Goal: Information Seeking & Learning: Learn about a topic

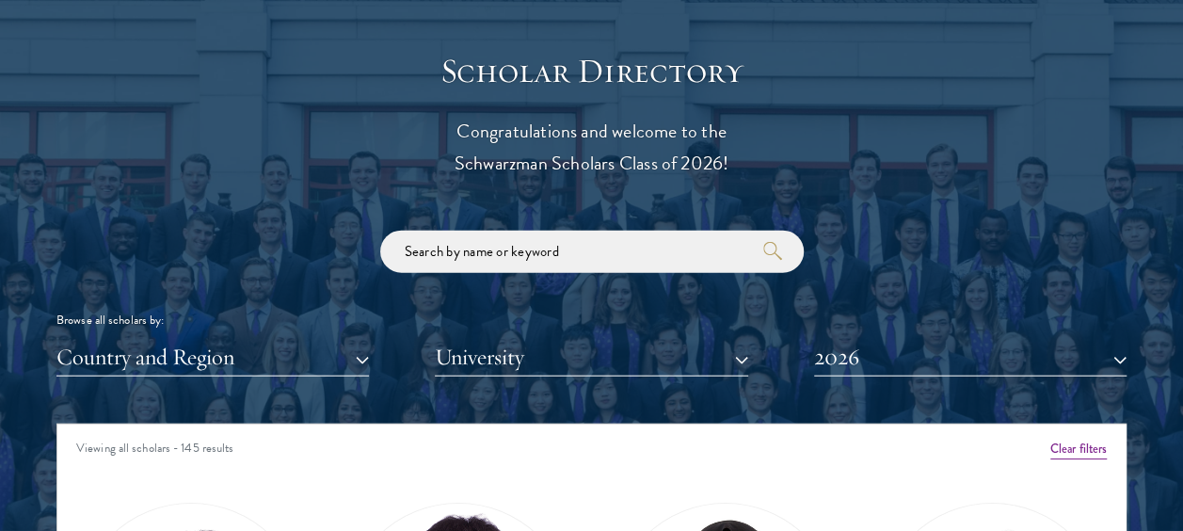
scroll to position [2033, 0]
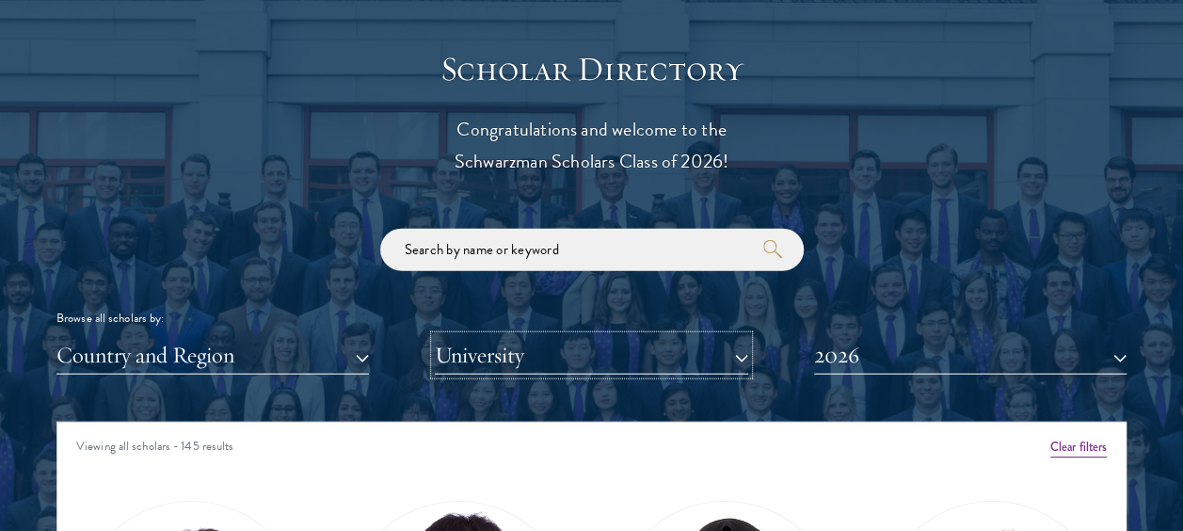
click at [743, 363] on button "University" at bounding box center [591, 355] width 313 height 39
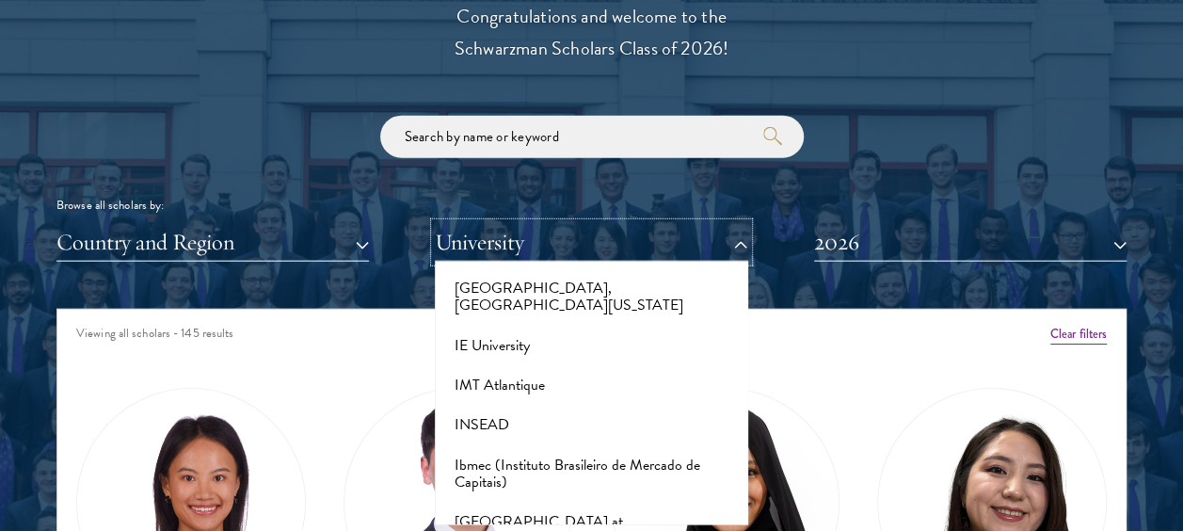
scroll to position [5436, 0]
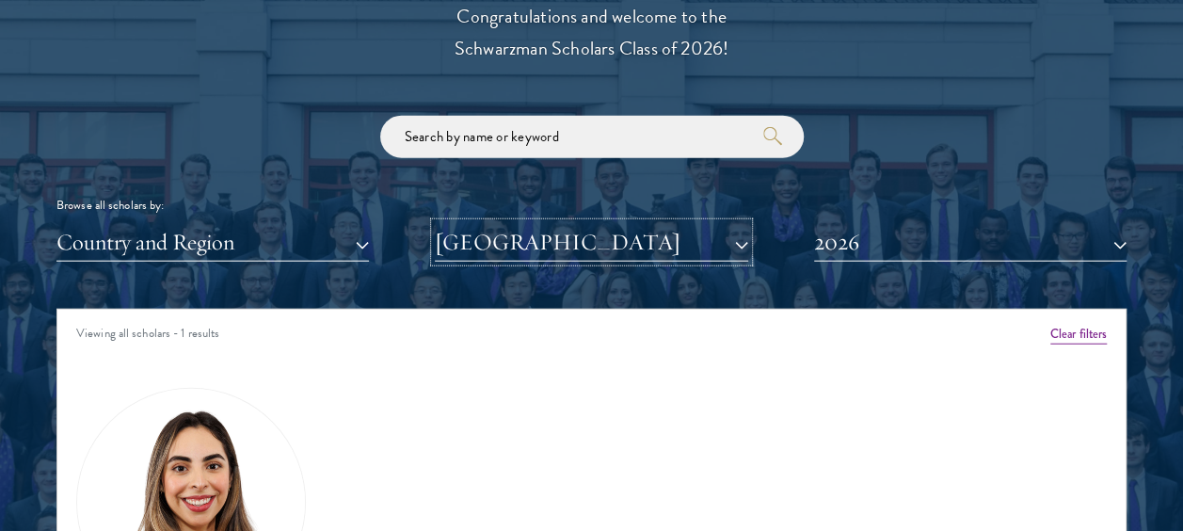
click at [744, 243] on button "[GEOGRAPHIC_DATA]" at bounding box center [591, 242] width 313 height 39
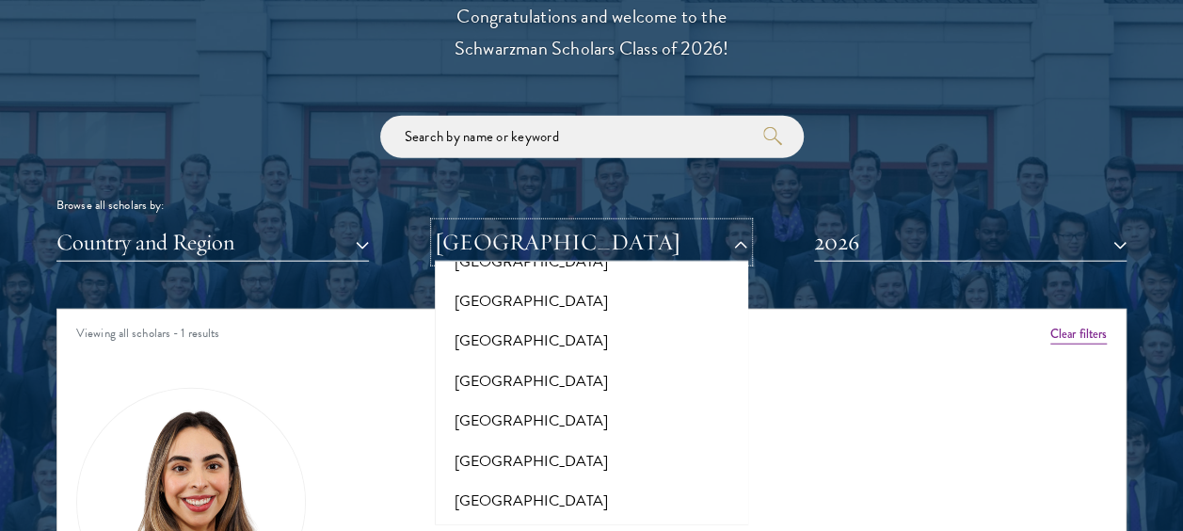
scroll to position [12741, 0]
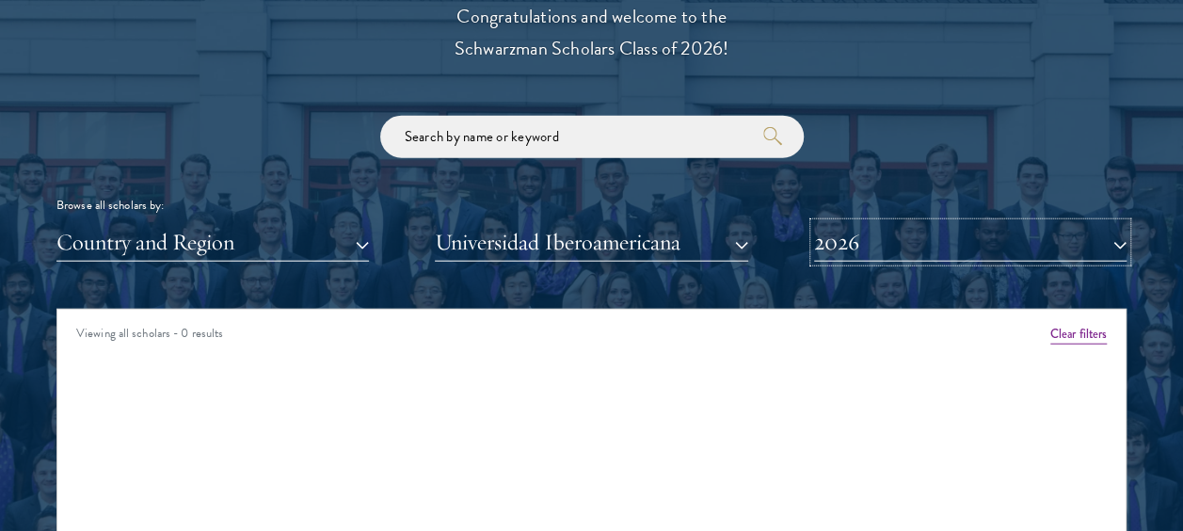
click at [1112, 246] on button "2026" at bounding box center [970, 242] width 313 height 39
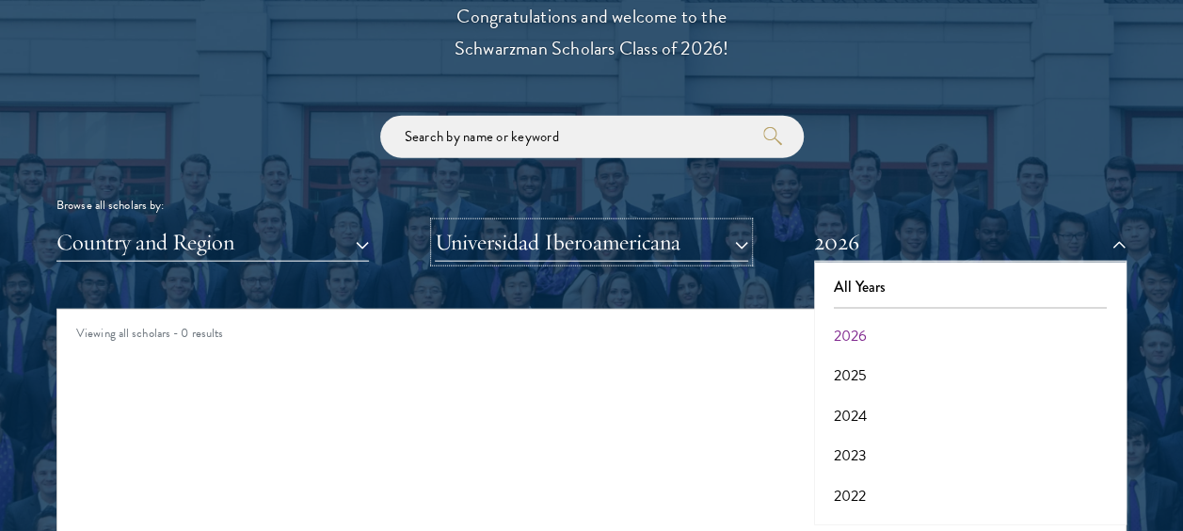
click at [739, 247] on button "Universidad Iberoamericana" at bounding box center [591, 242] width 313 height 39
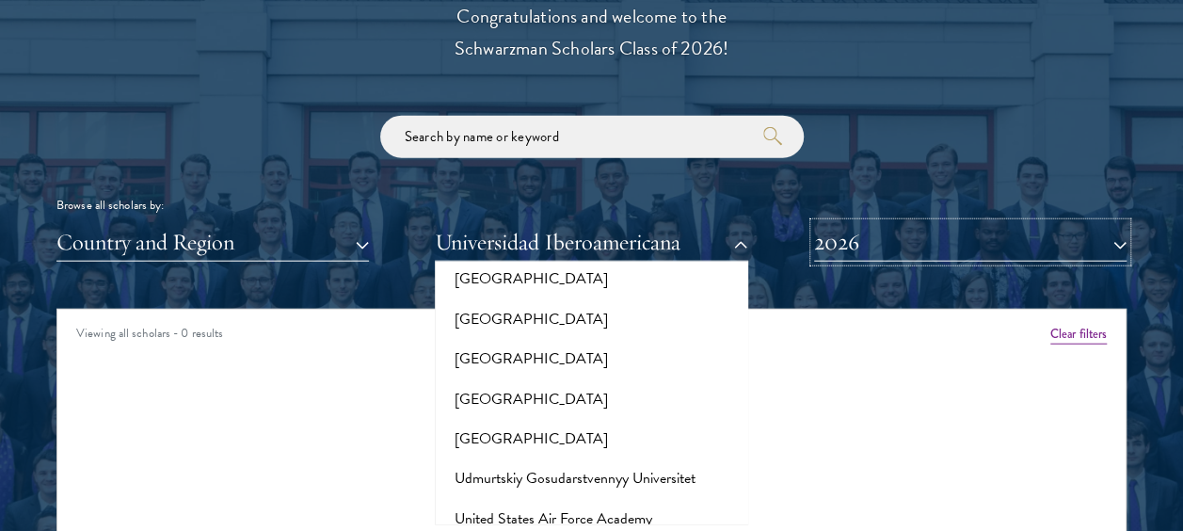
click at [914, 251] on button "2026" at bounding box center [970, 242] width 313 height 39
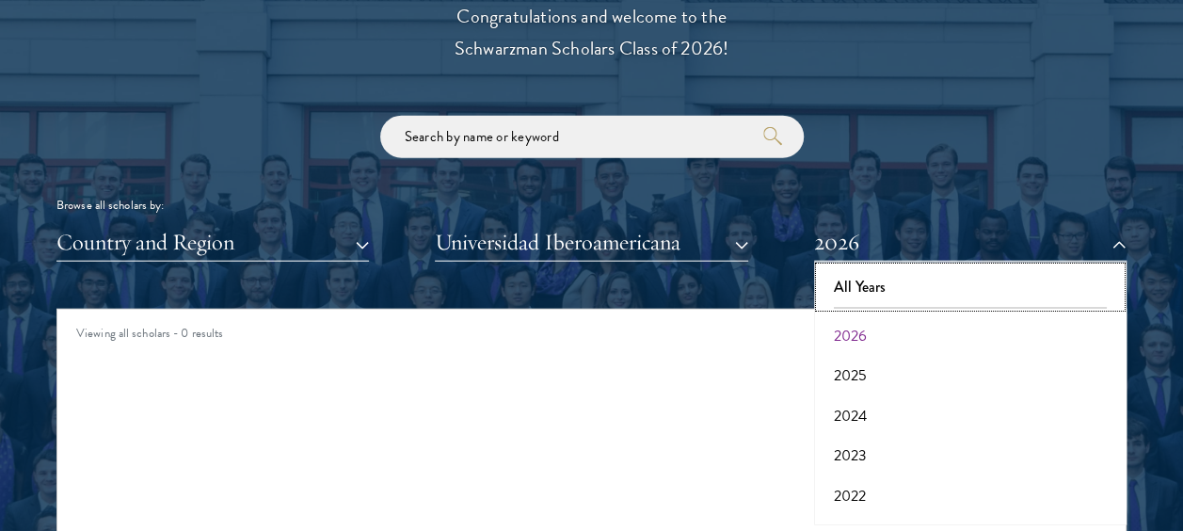
click at [917, 273] on button "All Years" at bounding box center [970, 287] width 301 height 40
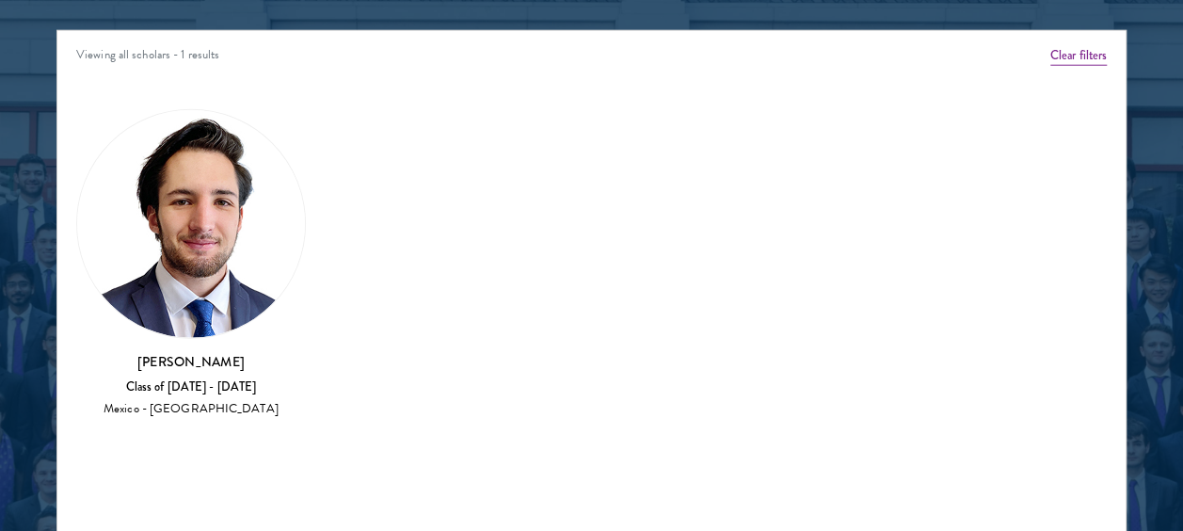
scroll to position [2442, 0]
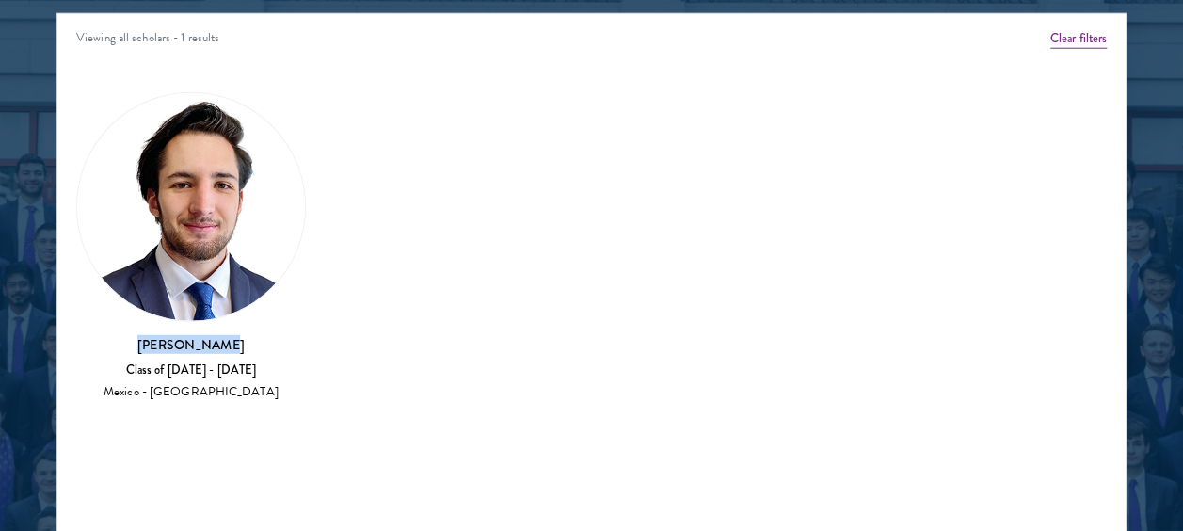
drag, startPoint x: 254, startPoint y: 341, endPoint x: 141, endPoint y: 350, distance: 113.4
click at [141, 350] on h3 "[PERSON_NAME]" at bounding box center [191, 344] width 230 height 19
copy h3 "[PERSON_NAME]"
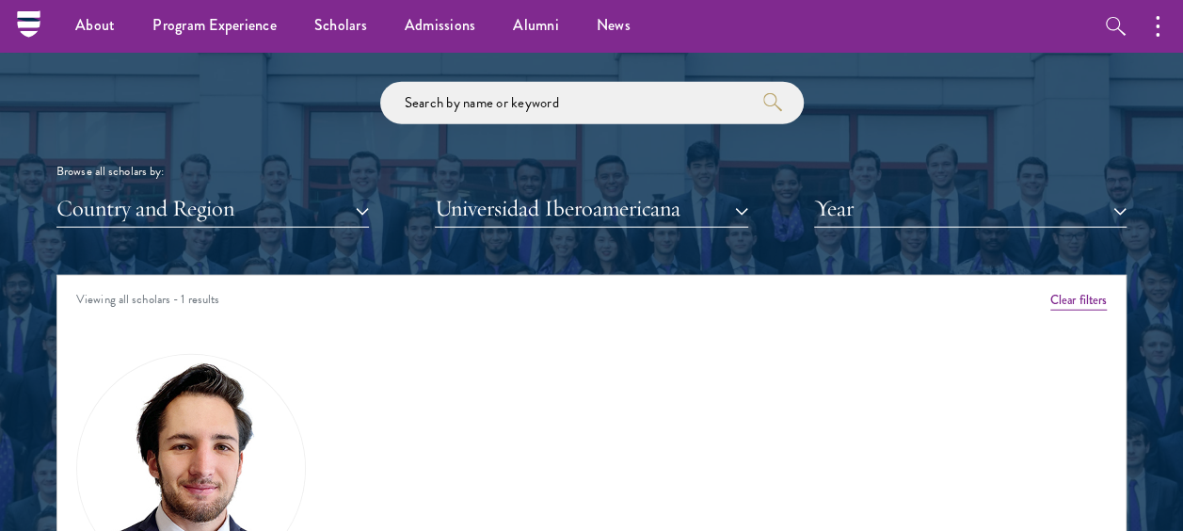
scroll to position [2171, 0]
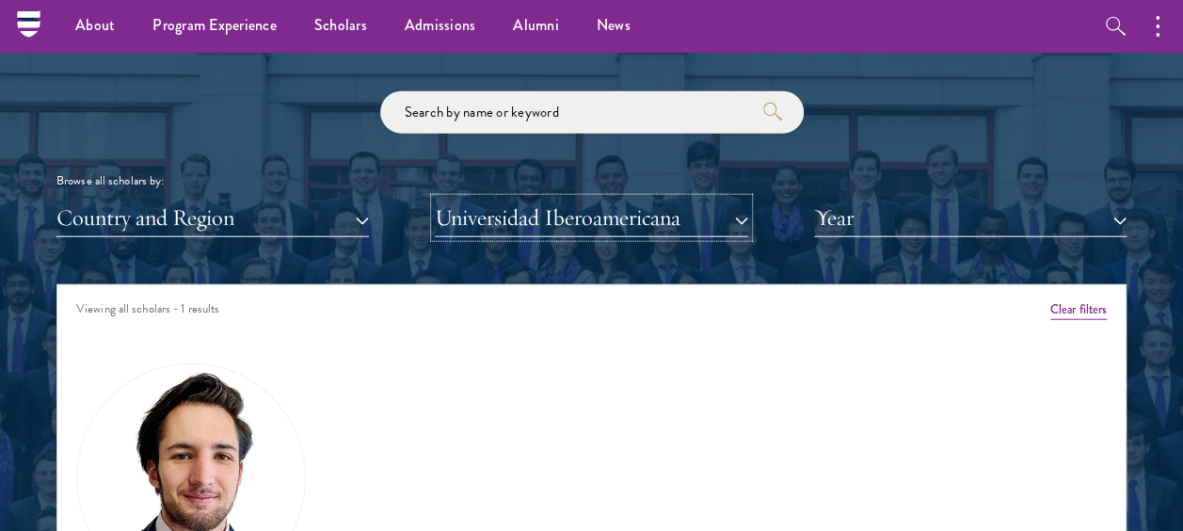
click at [738, 222] on button "Universidad Iberoamericana" at bounding box center [591, 218] width 313 height 39
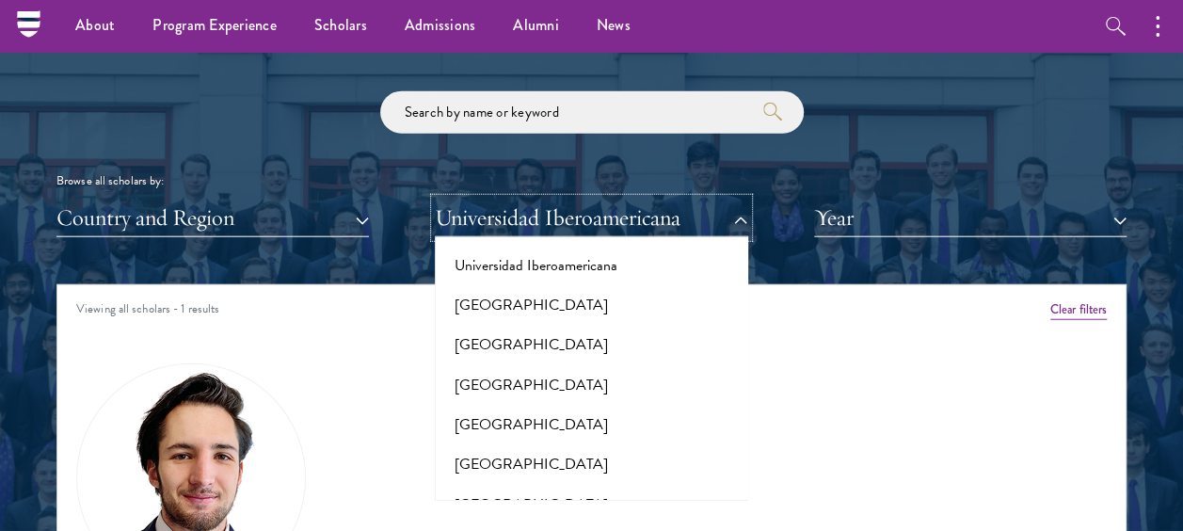
scroll to position [13217, 0]
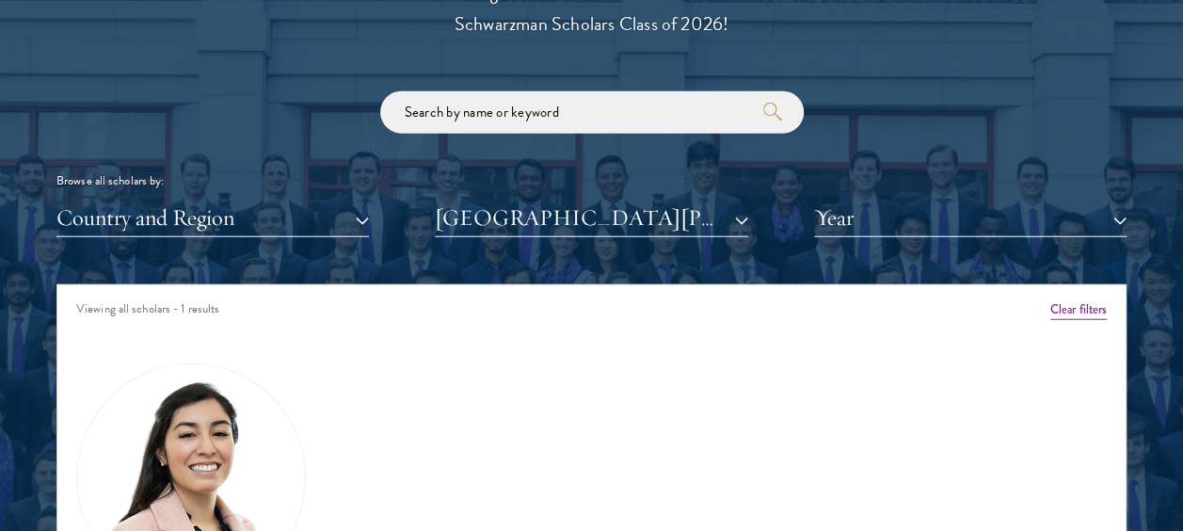
scroll to position [2340, 0]
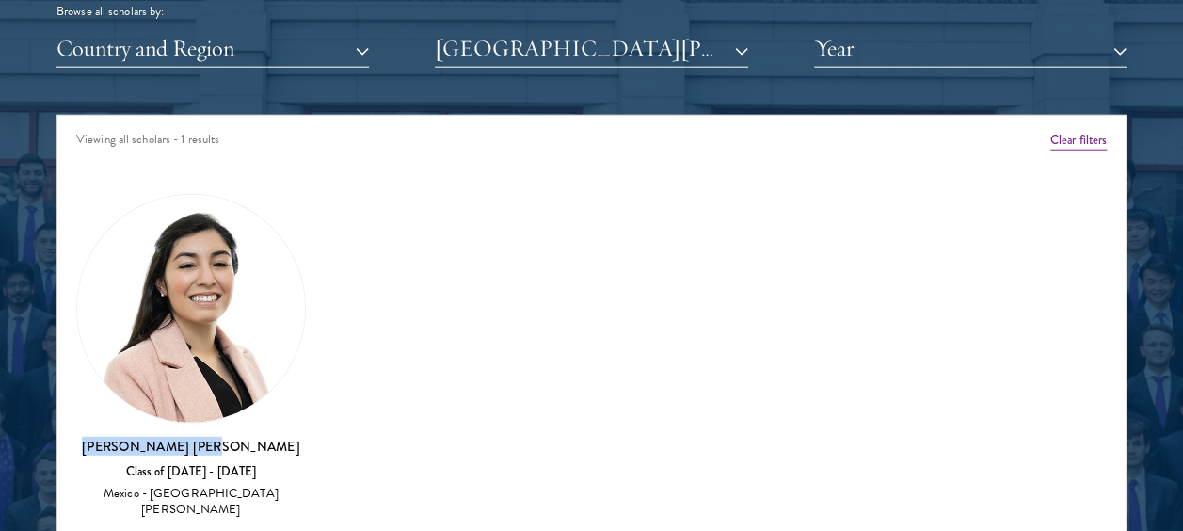
drag, startPoint x: 263, startPoint y: 447, endPoint x: 139, endPoint y: 439, distance: 123.6
click at [139, 439] on h3 "[PERSON_NAME] [PERSON_NAME]" at bounding box center [191, 446] width 230 height 19
copy h3 "[PERSON_NAME] [PERSON_NAME]"
click at [734, 55] on button "[GEOGRAPHIC_DATA][PERSON_NAME]" at bounding box center [591, 48] width 313 height 39
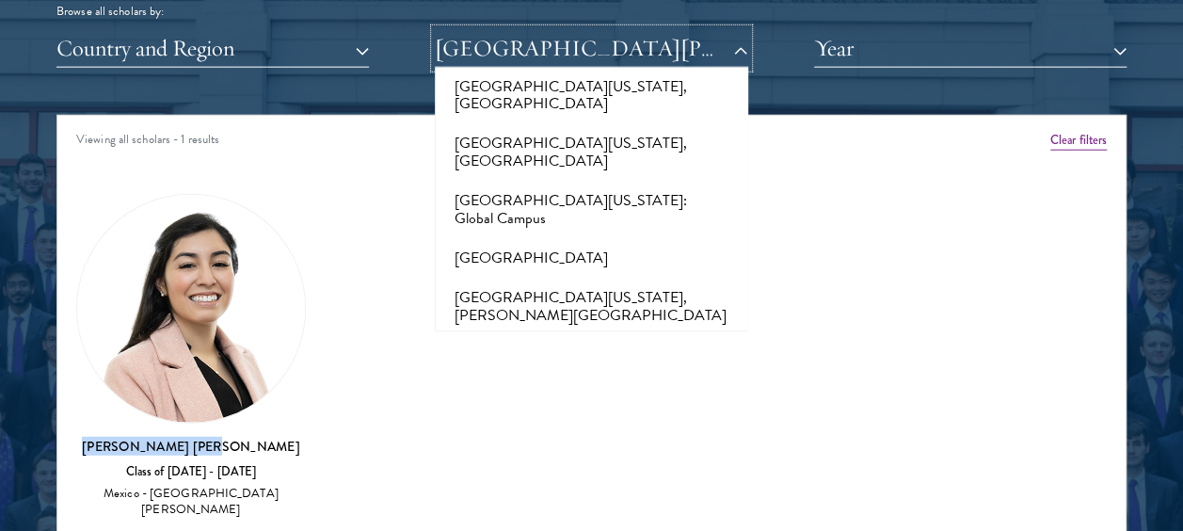
scroll to position [16440, 0]
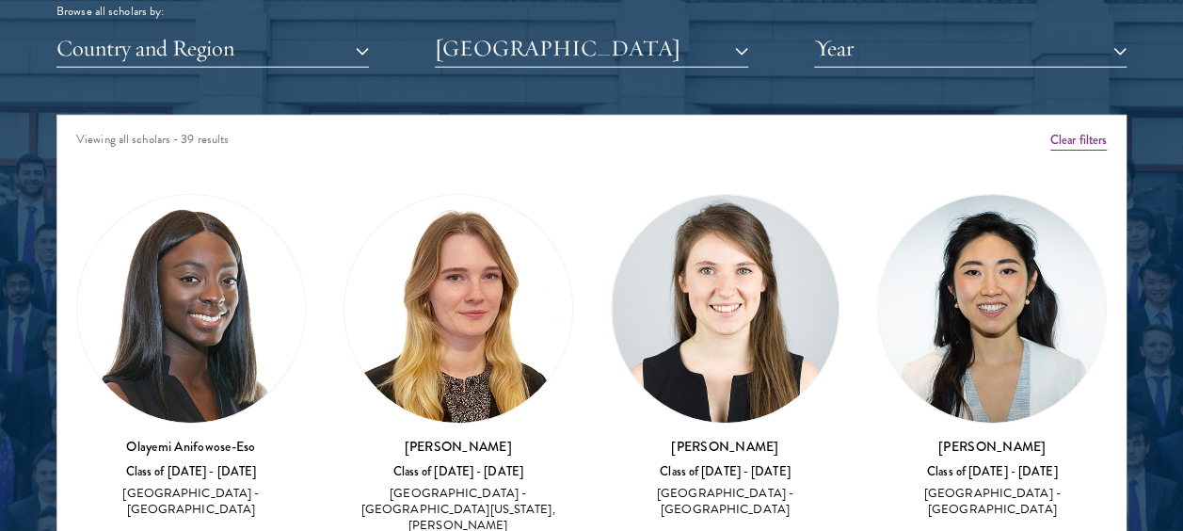
drag, startPoint x: 777, startPoint y: 440, endPoint x: 614, endPoint y: 425, distance: 163.5
click at [614, 425] on div "[PERSON_NAME] Class of [DATE] - [DATE] [GEOGRAPHIC_DATA] - [GEOGRAPHIC_DATA]" at bounding box center [726, 357] width 230 height 326
copy h3 "[PERSON_NAME]"
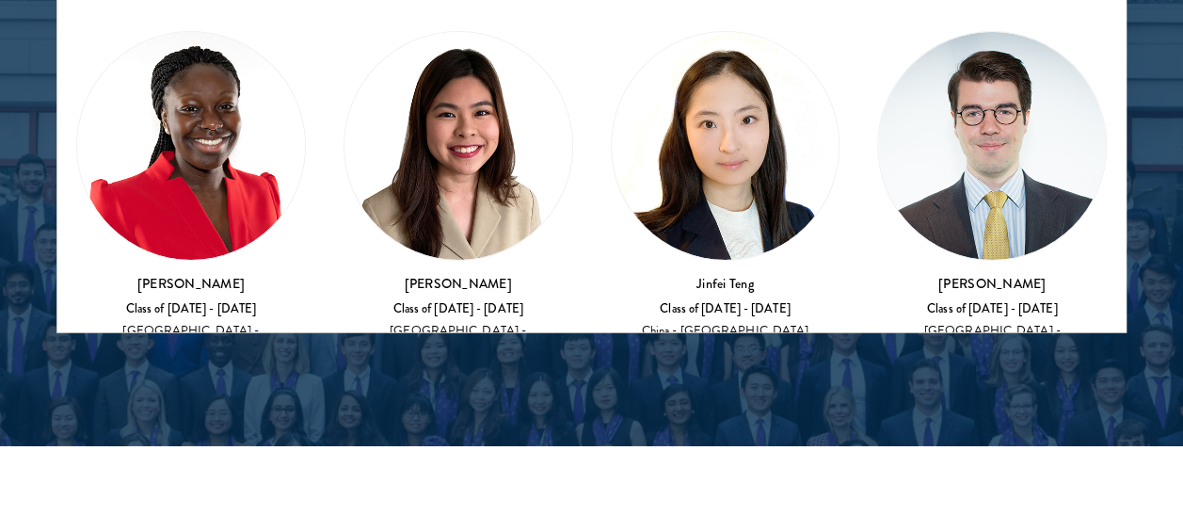
scroll to position [3215, 0]
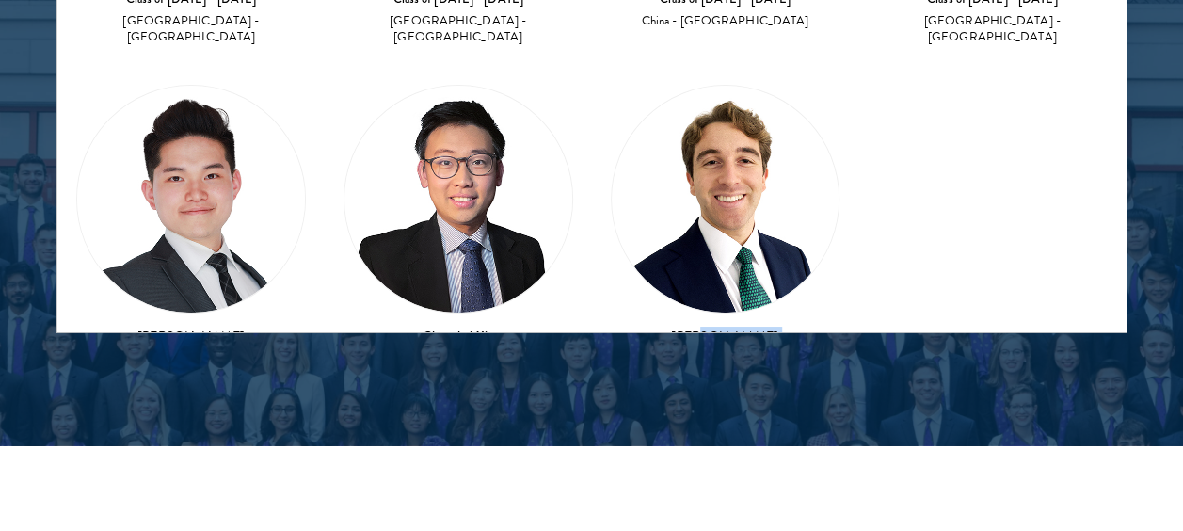
drag, startPoint x: 806, startPoint y: 198, endPoint x: 688, endPoint y: 183, distance: 118.6
click at [688, 327] on div "[PERSON_NAME] Class of [DATE] - [DATE] [GEOGRAPHIC_DATA] - [GEOGRAPHIC_DATA]" at bounding box center [726, 360] width 230 height 67
drag, startPoint x: 688, startPoint y: 183, endPoint x: 875, endPoint y: 232, distance: 193.6
drag, startPoint x: 788, startPoint y: 185, endPoint x: 650, endPoint y: 183, distance: 137.5
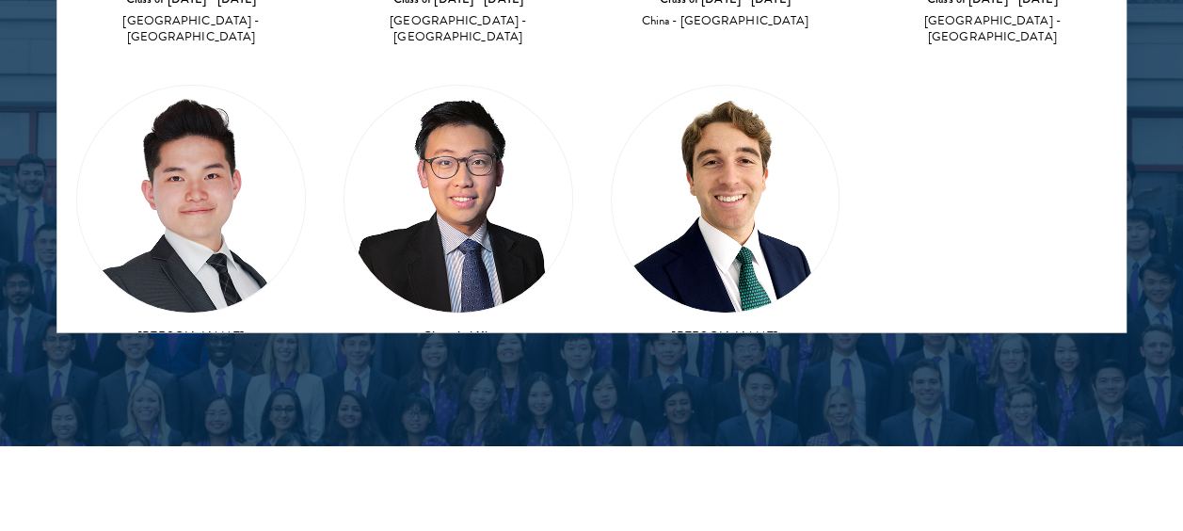
click at [650, 327] on h3 "[PERSON_NAME]" at bounding box center [726, 336] width 230 height 19
copy h3 "[PERSON_NAME]"
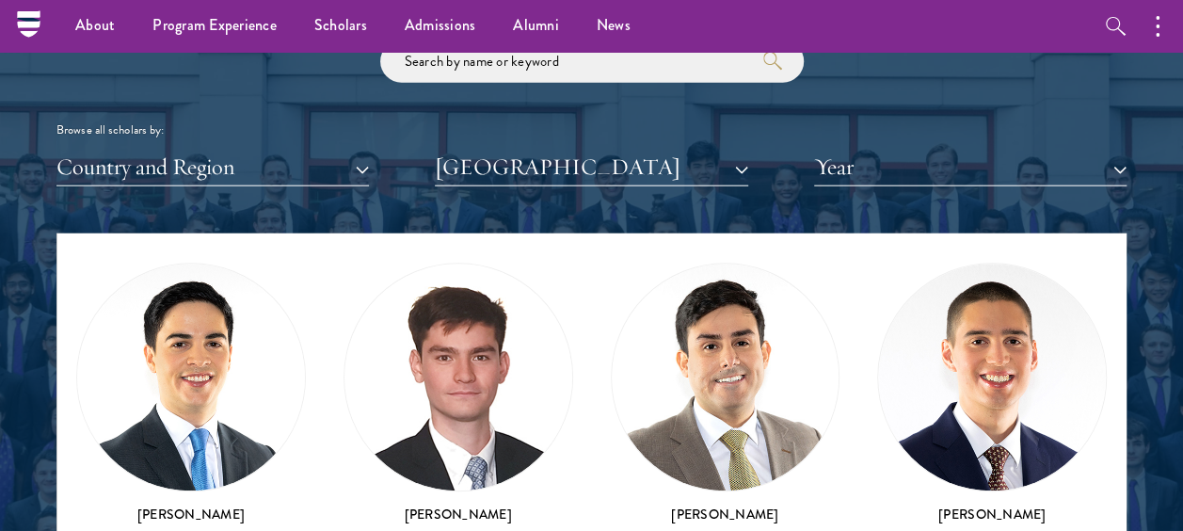
scroll to position [2205, 0]
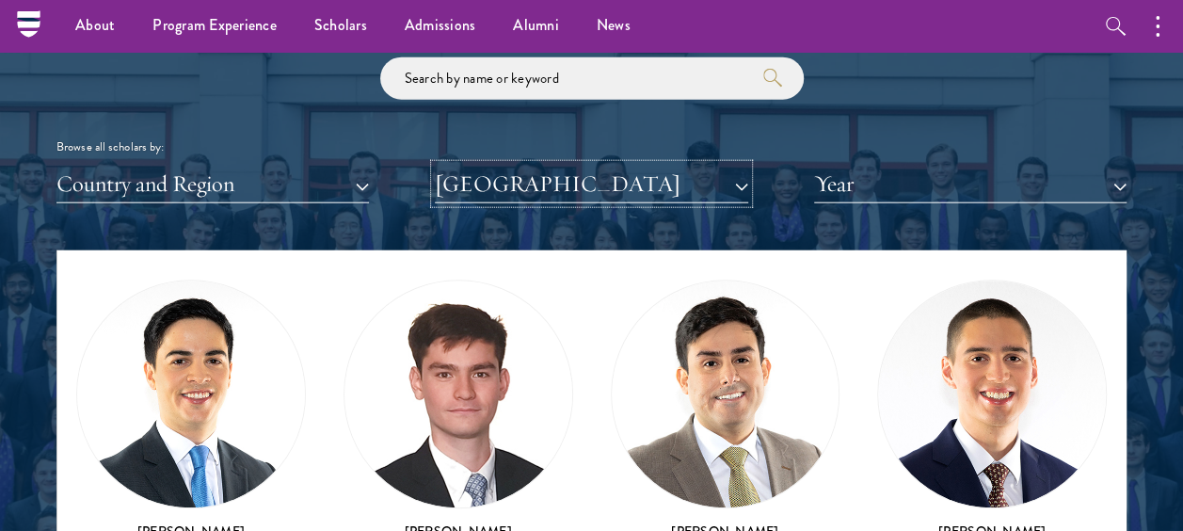
click at [741, 177] on button "[GEOGRAPHIC_DATA]" at bounding box center [591, 184] width 313 height 39
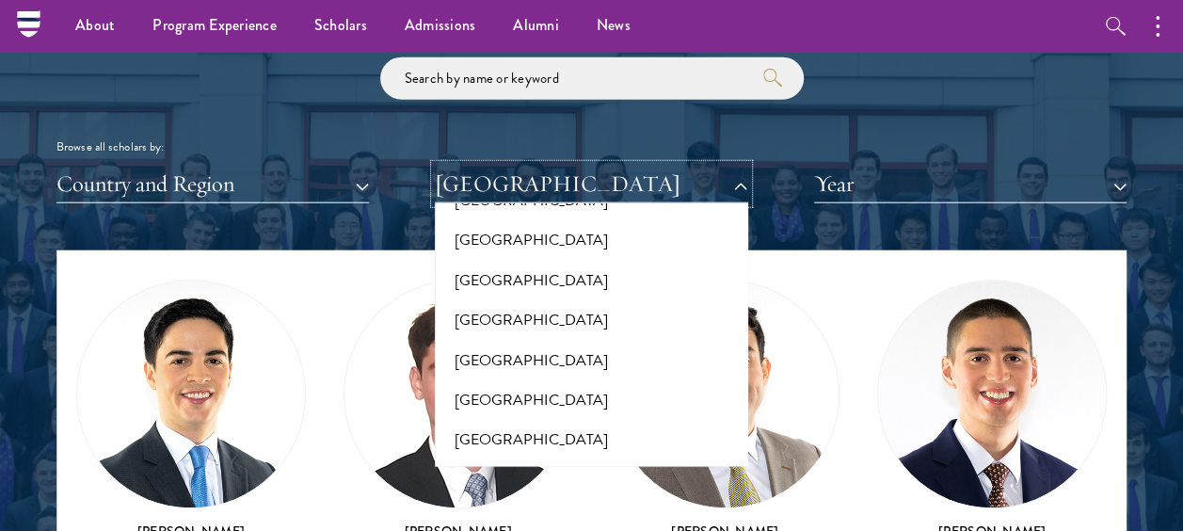
scroll to position [14455, 0]
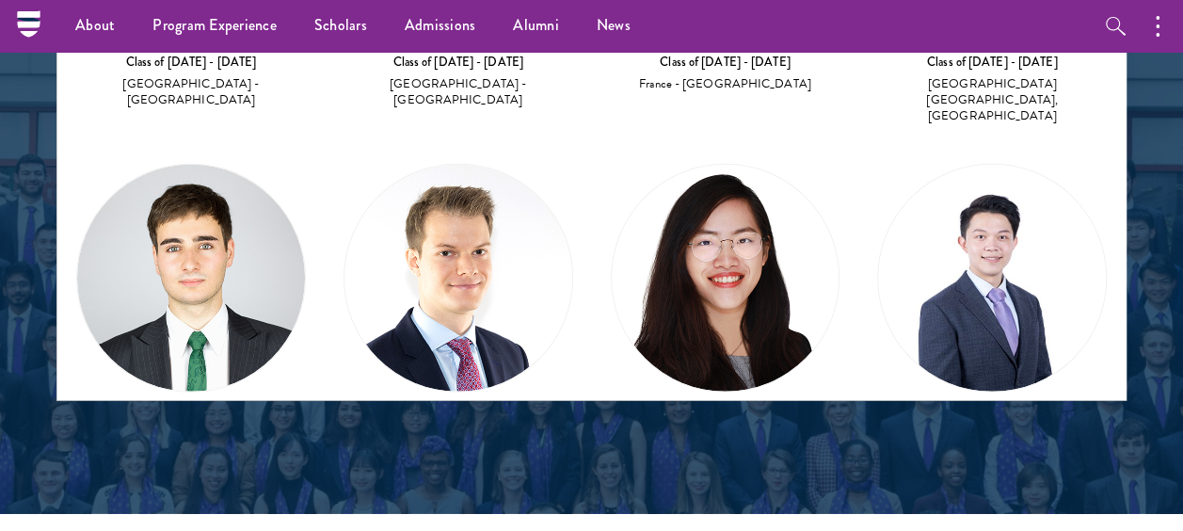
scroll to position [2528, 0]
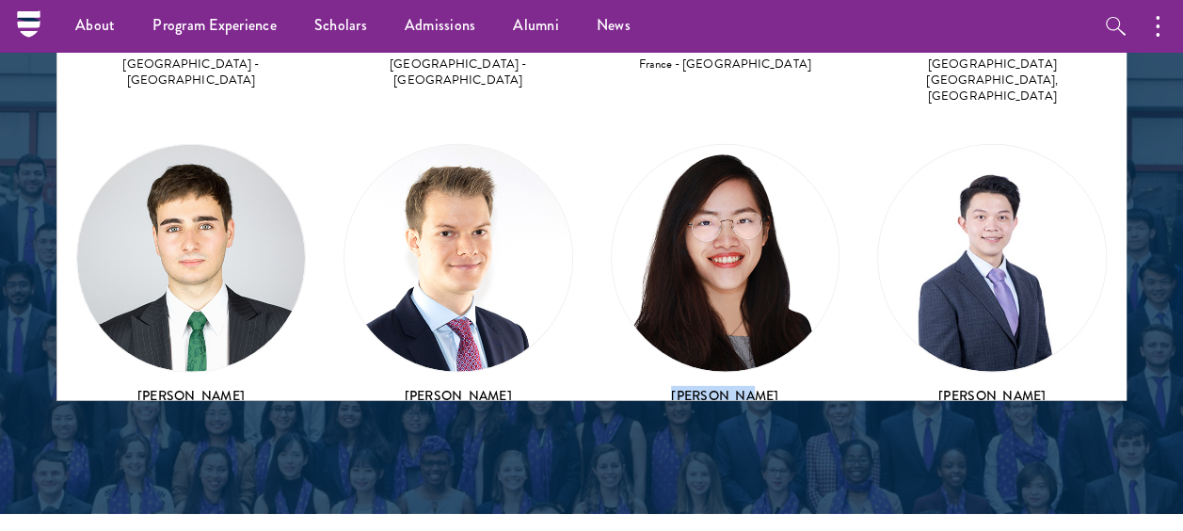
drag, startPoint x: 755, startPoint y: 262, endPoint x: 648, endPoint y: 257, distance: 107.4
click at [648, 386] on h3 "[PERSON_NAME]" at bounding box center [726, 395] width 230 height 19
copy h3 "[PERSON_NAME]"
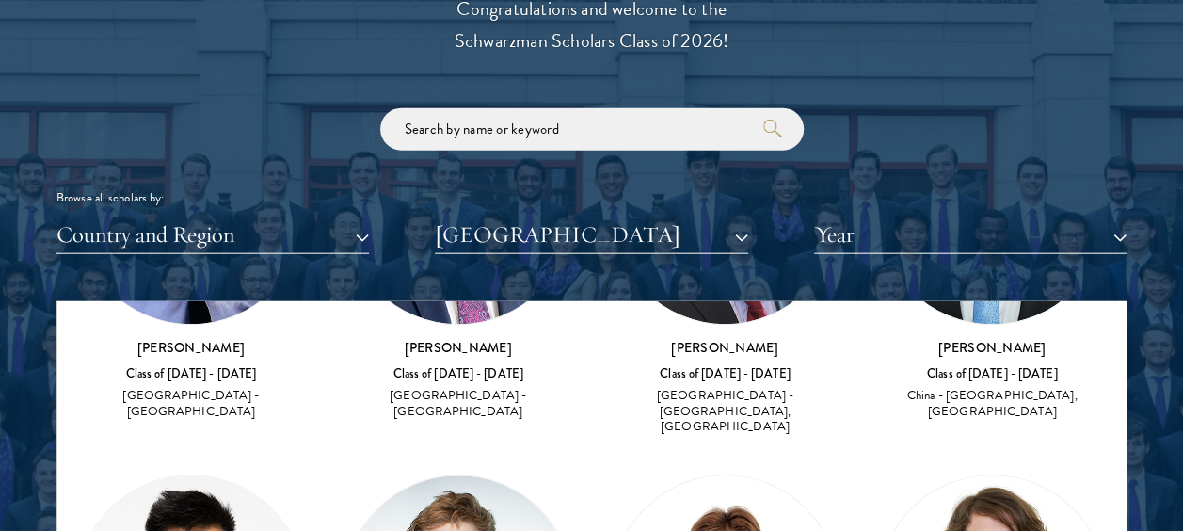
scroll to position [2163, 0]
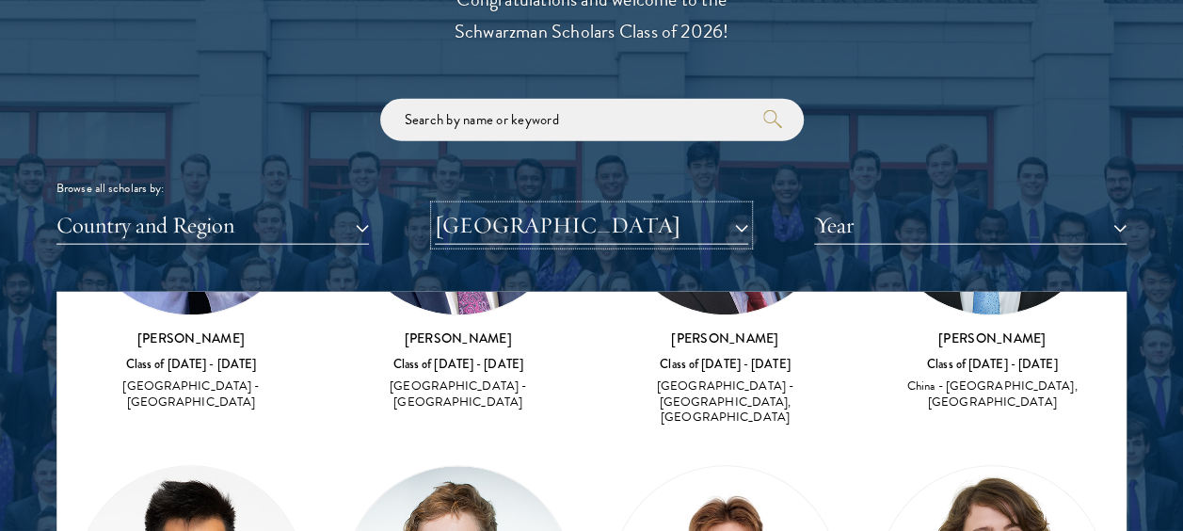
click at [744, 219] on button "[GEOGRAPHIC_DATA]" at bounding box center [591, 225] width 313 height 39
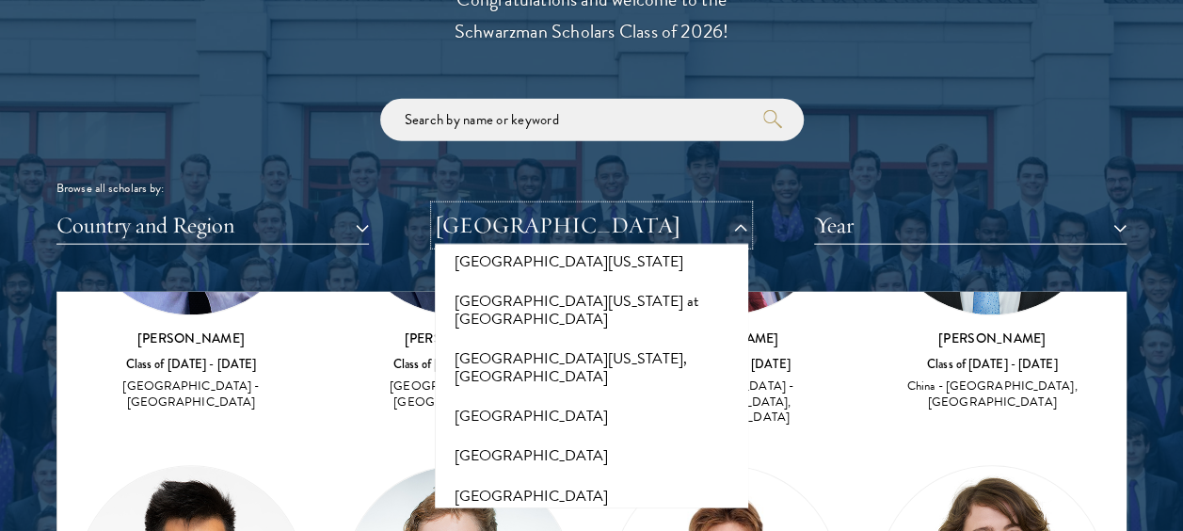
scroll to position [14267, 0]
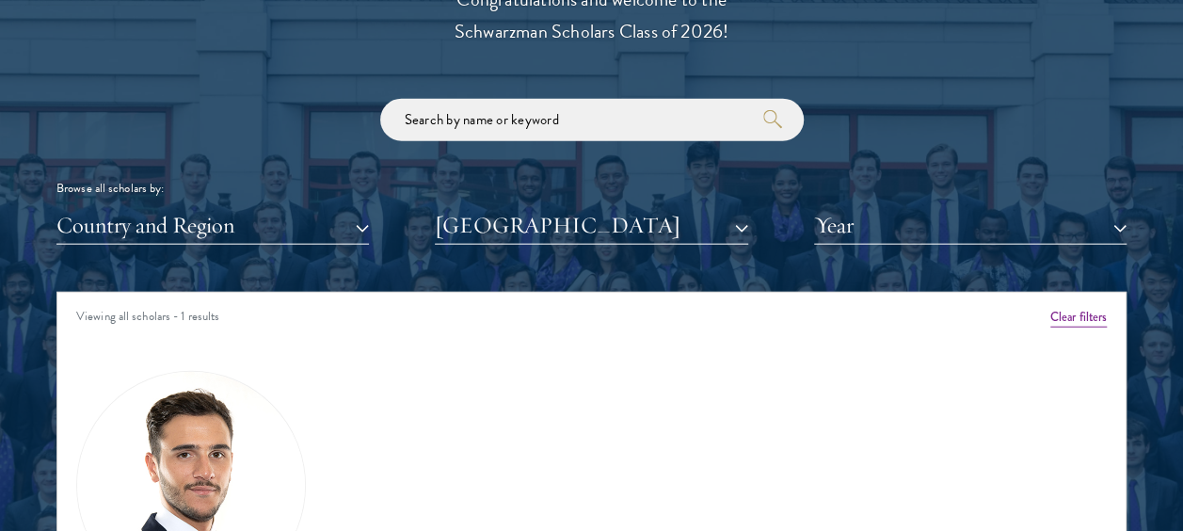
scroll to position [2442, 0]
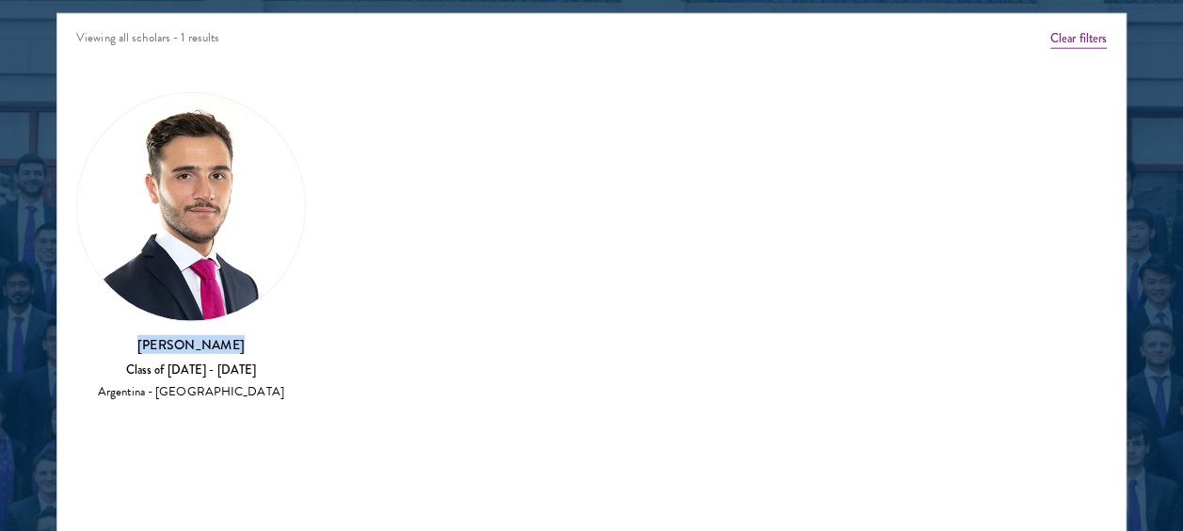
drag, startPoint x: 237, startPoint y: 339, endPoint x: 145, endPoint y: 346, distance: 92.6
click at [145, 346] on h3 "[PERSON_NAME]" at bounding box center [191, 344] width 230 height 19
copy h3 "[PERSON_NAME]"
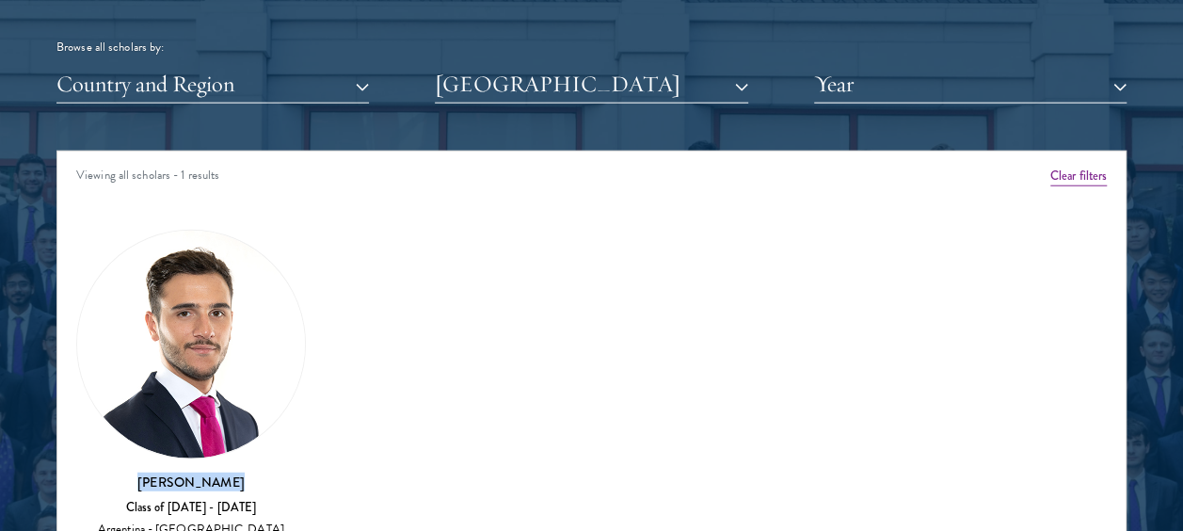
scroll to position [2320, 0]
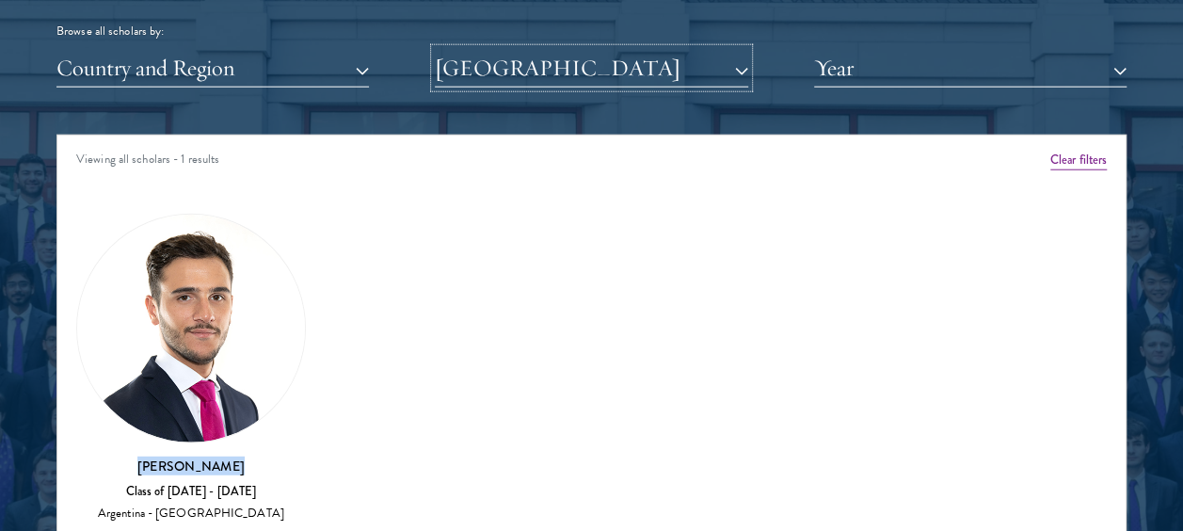
click at [744, 64] on button "[GEOGRAPHIC_DATA]" at bounding box center [591, 68] width 313 height 39
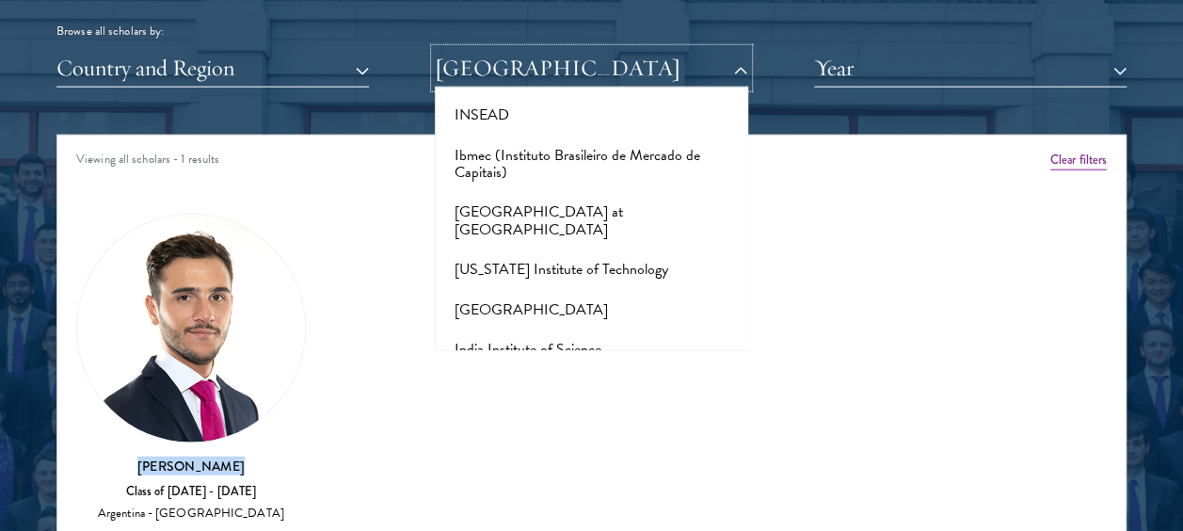
scroll to position [5458, 0]
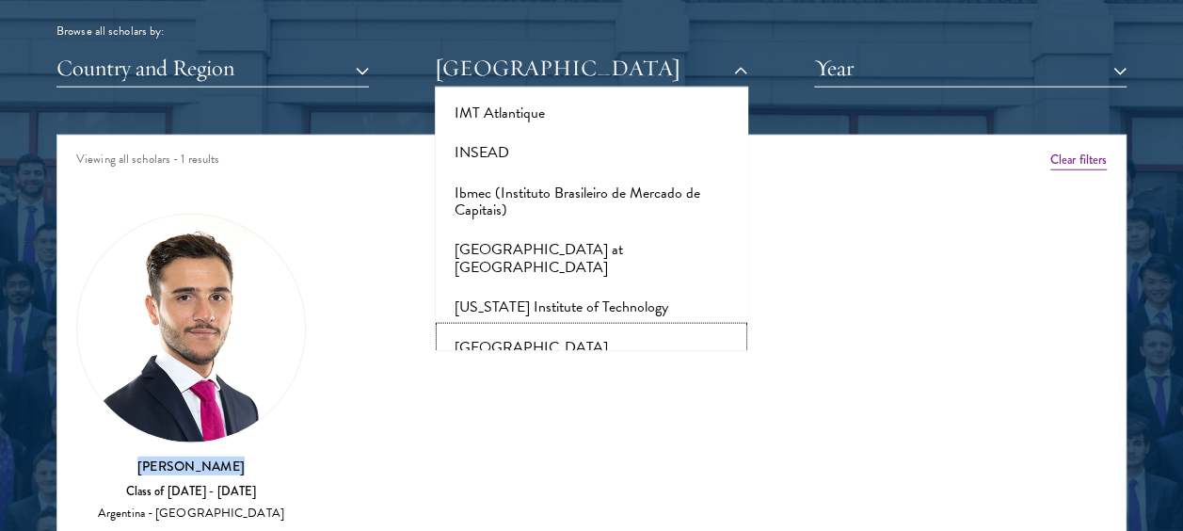
click at [567, 328] on button "[GEOGRAPHIC_DATA]" at bounding box center [591, 348] width 301 height 40
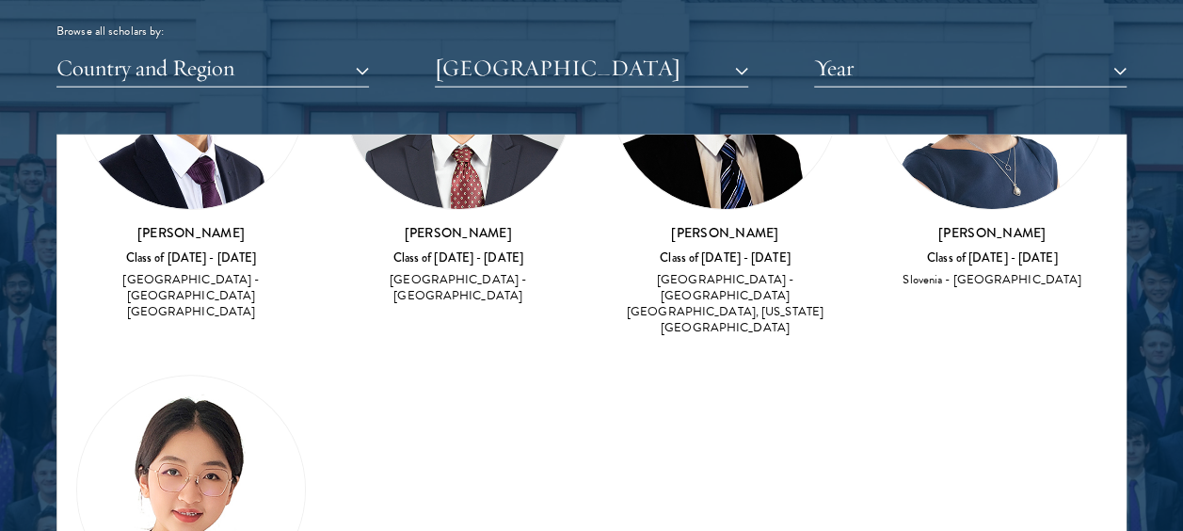
scroll to position [61, 0]
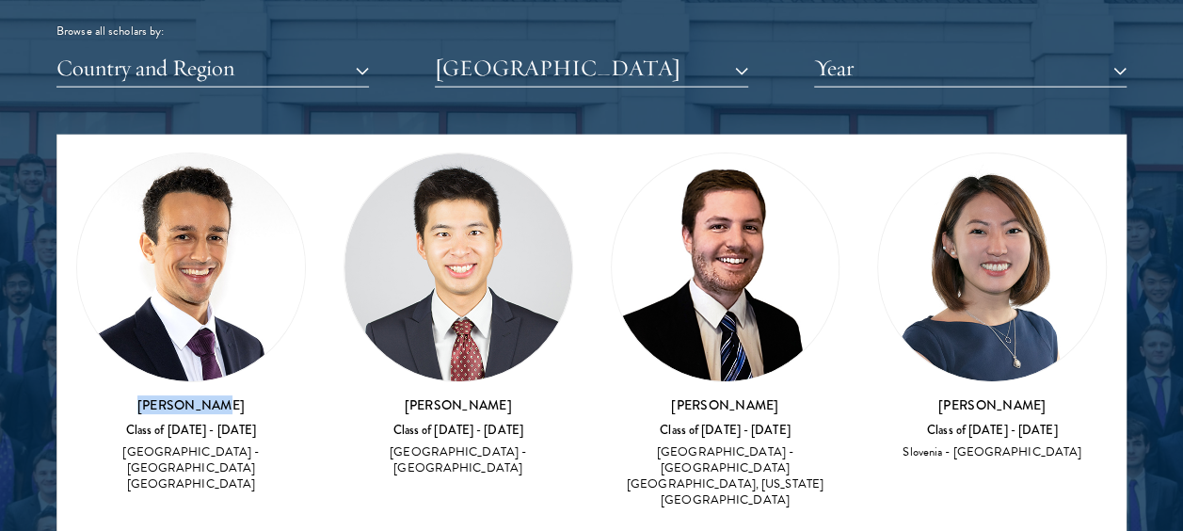
drag, startPoint x: 235, startPoint y: 395, endPoint x: 152, endPoint y: 393, distance: 82.9
click at [152, 395] on h3 "[PERSON_NAME]" at bounding box center [191, 404] width 230 height 19
copy h3 "[PERSON_NAME]"
drag, startPoint x: 497, startPoint y: 397, endPoint x: 395, endPoint y: 401, distance: 101.7
click at [395, 401] on h3 "[PERSON_NAME]" at bounding box center [459, 404] width 230 height 19
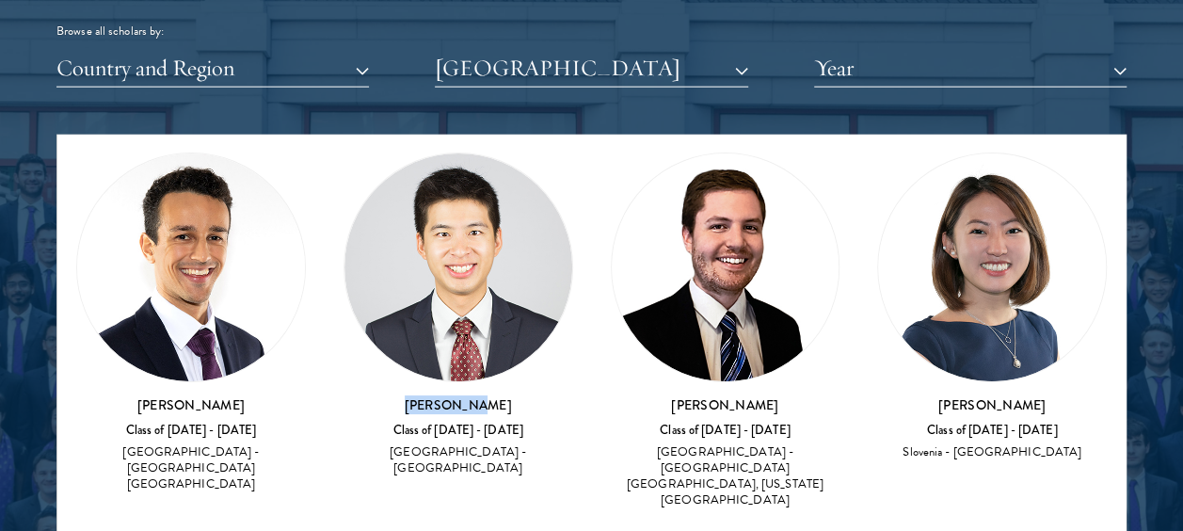
copy h3 "[PERSON_NAME]"
drag, startPoint x: 762, startPoint y: 399, endPoint x: 637, endPoint y: 392, distance: 124.5
click at [637, 395] on h3 "[PERSON_NAME]" at bounding box center [726, 404] width 230 height 19
copy h3 "[PERSON_NAME]"
drag, startPoint x: 1020, startPoint y: 406, endPoint x: 934, endPoint y: 401, distance: 86.7
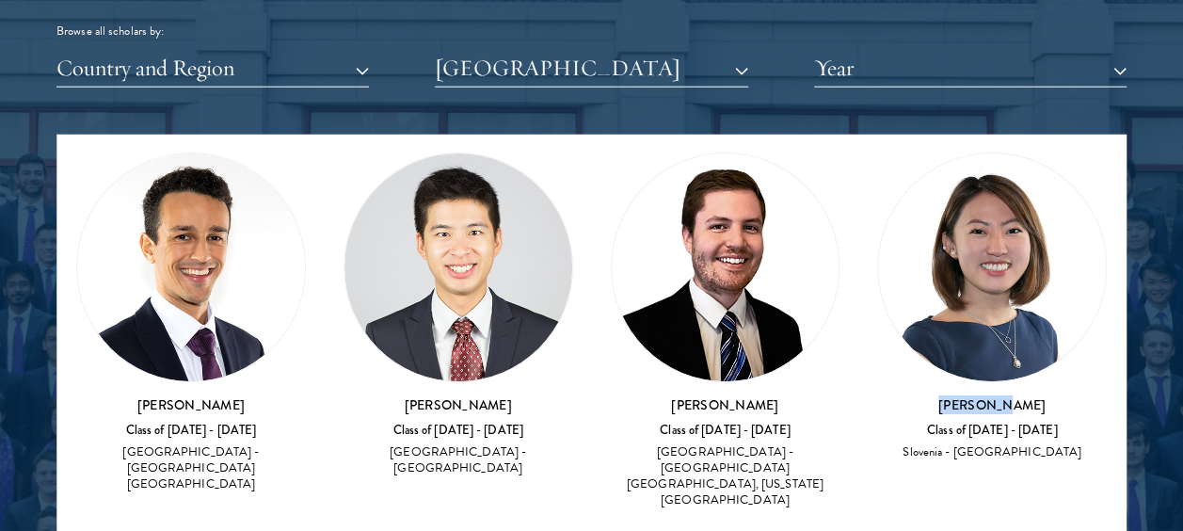
click at [934, 401] on h3 "[PERSON_NAME]" at bounding box center [992, 404] width 230 height 19
copy h3 "[PERSON_NAME]"
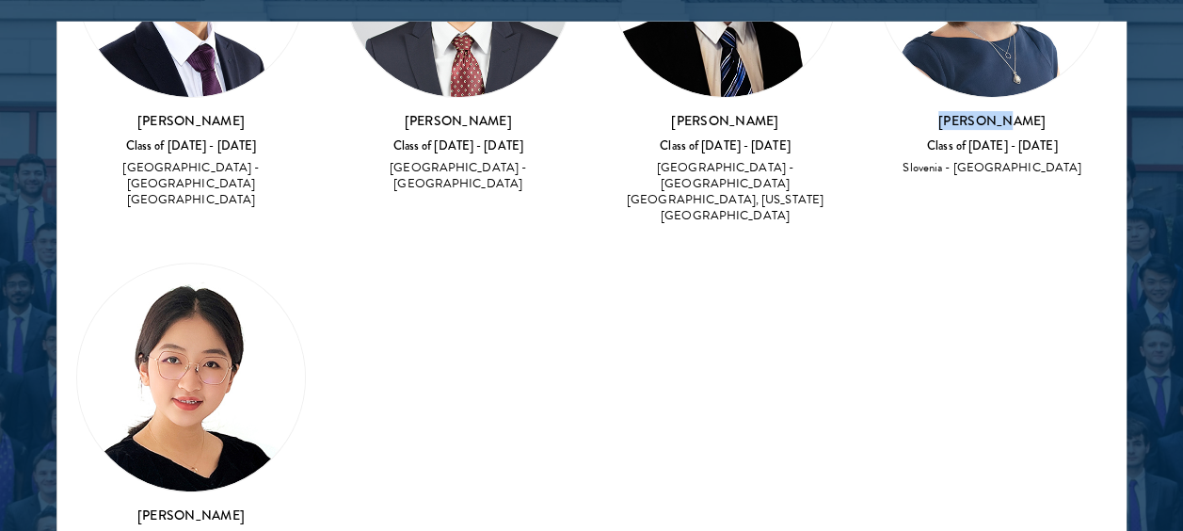
scroll to position [233, 0]
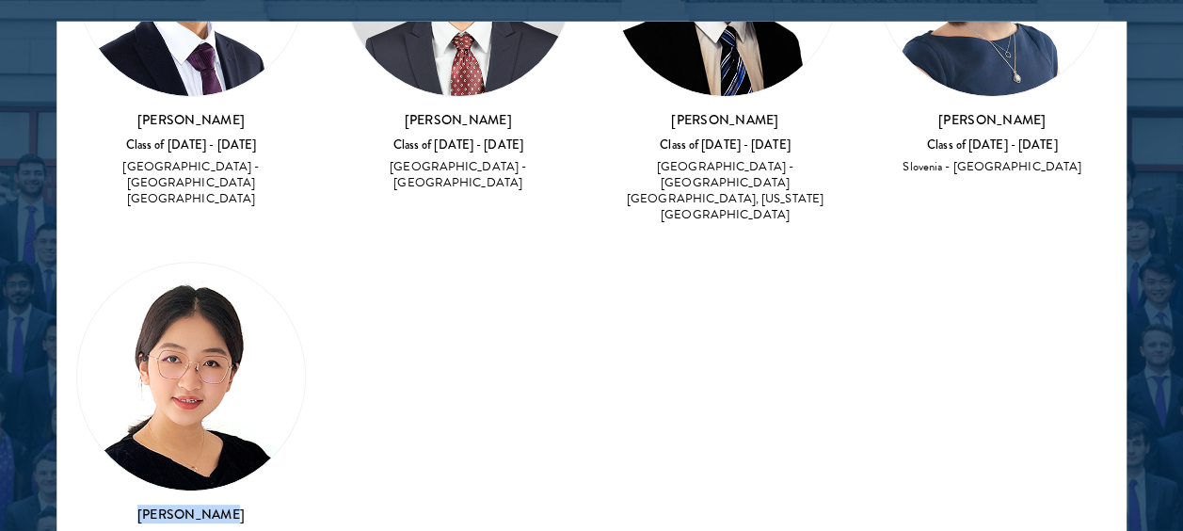
drag, startPoint x: 250, startPoint y: 468, endPoint x: 125, endPoint y: 482, distance: 126.0
click at [125, 505] on h3 "[PERSON_NAME]" at bounding box center [191, 514] width 230 height 19
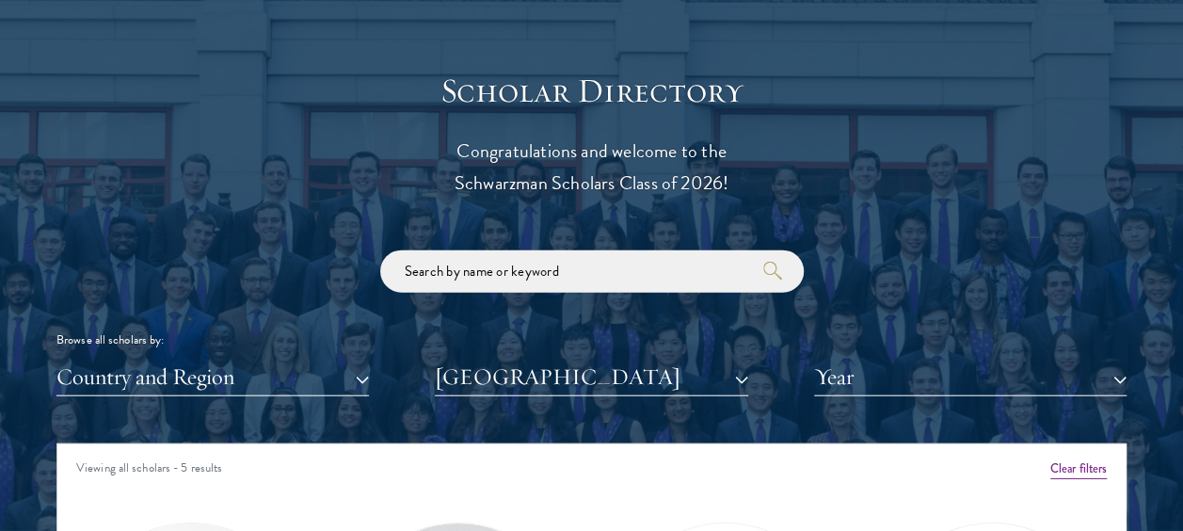
scroll to position [2045, 0]
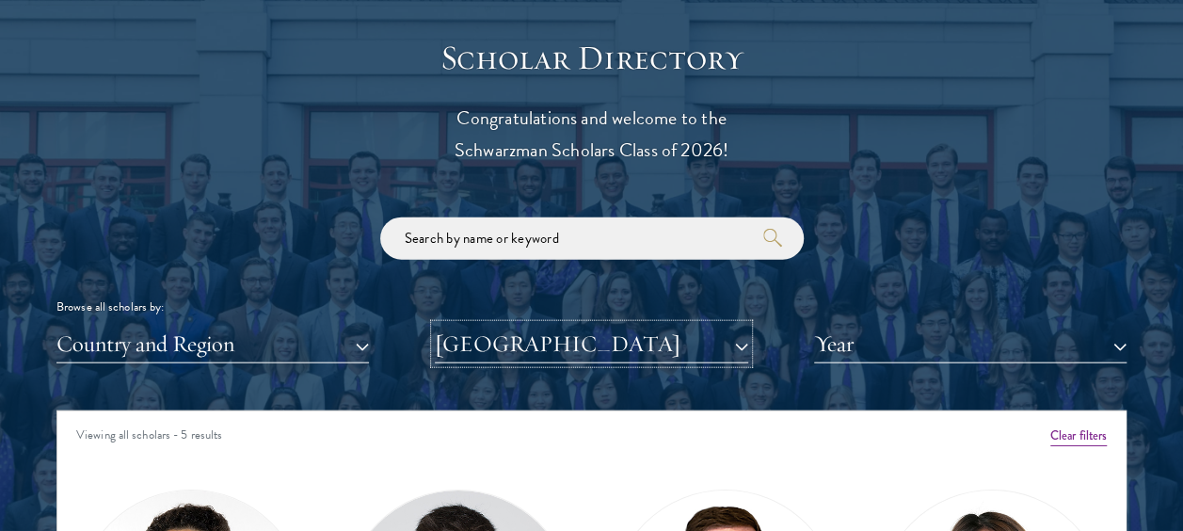
click at [738, 348] on button "[GEOGRAPHIC_DATA]" at bounding box center [591, 344] width 313 height 39
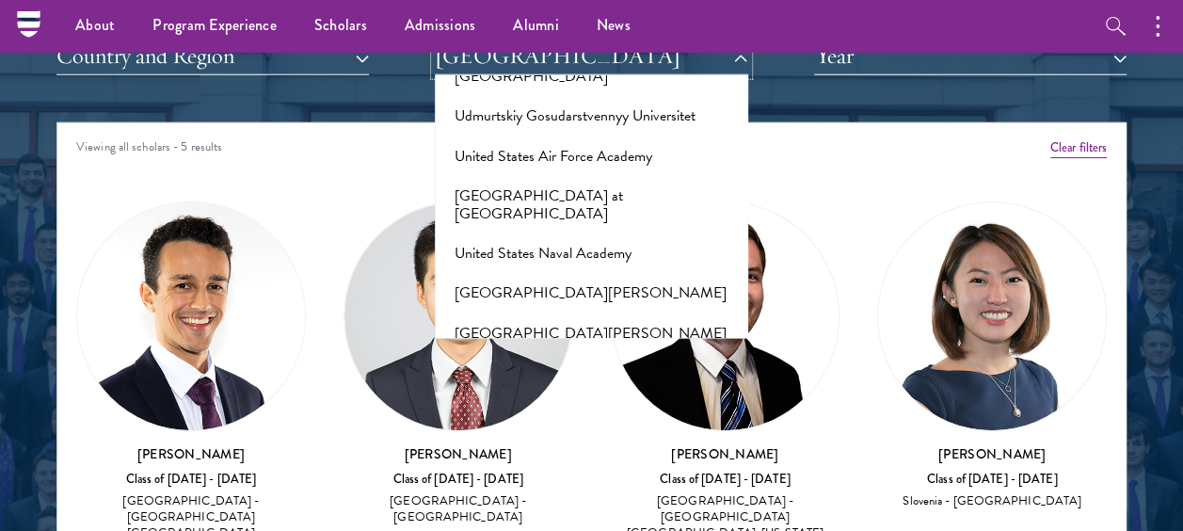
scroll to position [13753, 0]
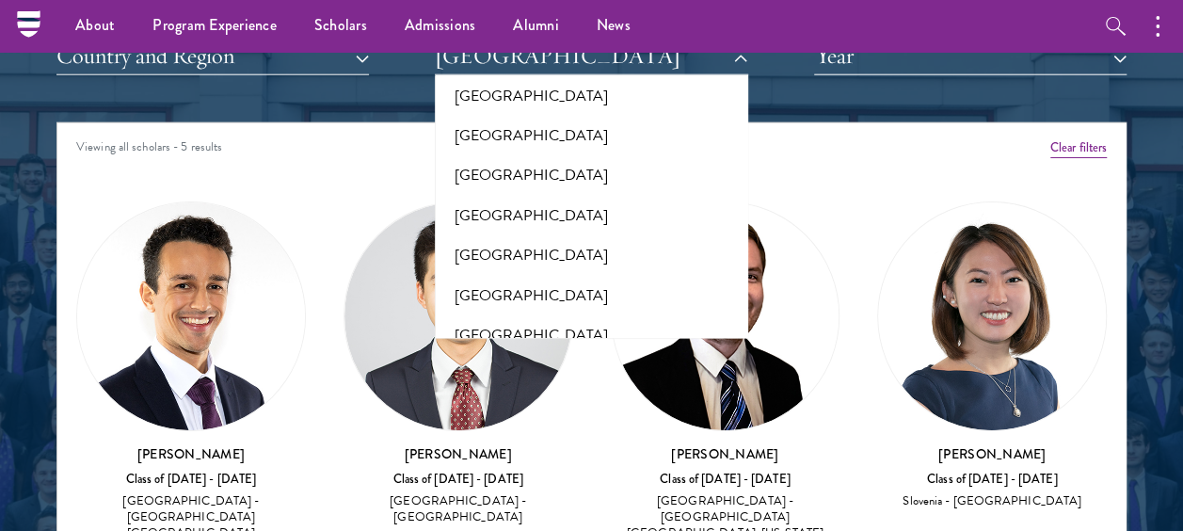
click at [562, 474] on button "[GEOGRAPHIC_DATA]" at bounding box center [591, 494] width 301 height 40
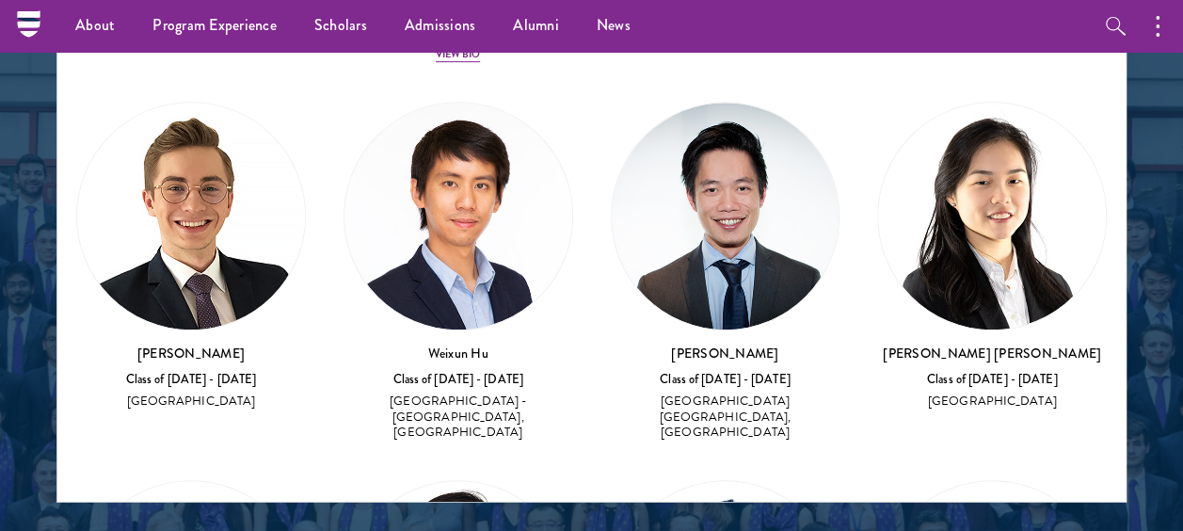
scroll to position [316, 0]
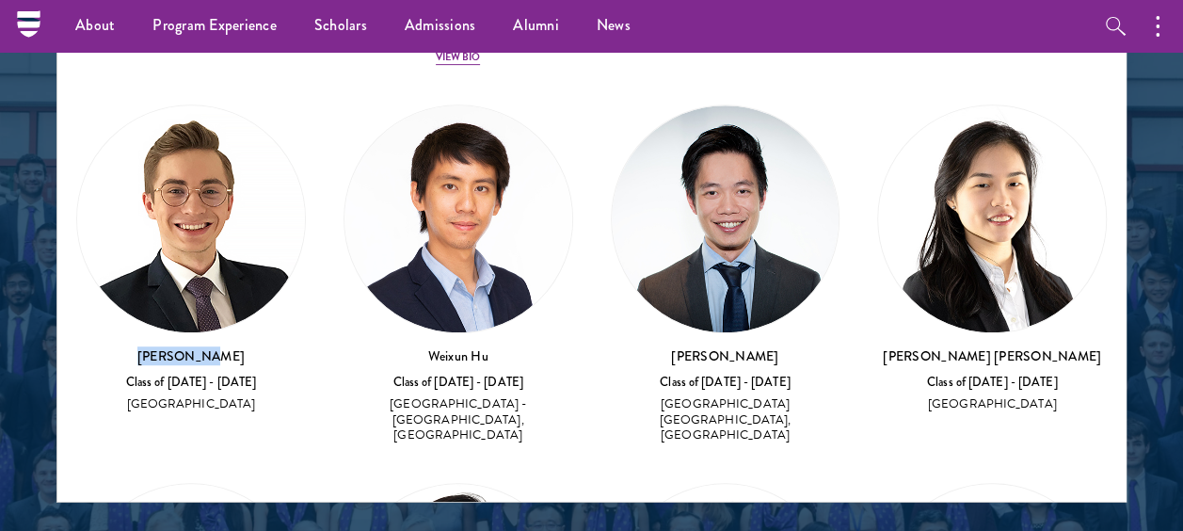
drag, startPoint x: 274, startPoint y: 323, endPoint x: 151, endPoint y: 329, distance: 123.4
click at [151, 346] on h3 "[PERSON_NAME]" at bounding box center [191, 355] width 230 height 19
drag, startPoint x: 518, startPoint y: 327, endPoint x: 396, endPoint y: 324, distance: 121.5
click at [396, 346] on h3 "Weixun Hu" at bounding box center [459, 355] width 230 height 19
drag, startPoint x: 762, startPoint y: 330, endPoint x: 661, endPoint y: 328, distance: 100.8
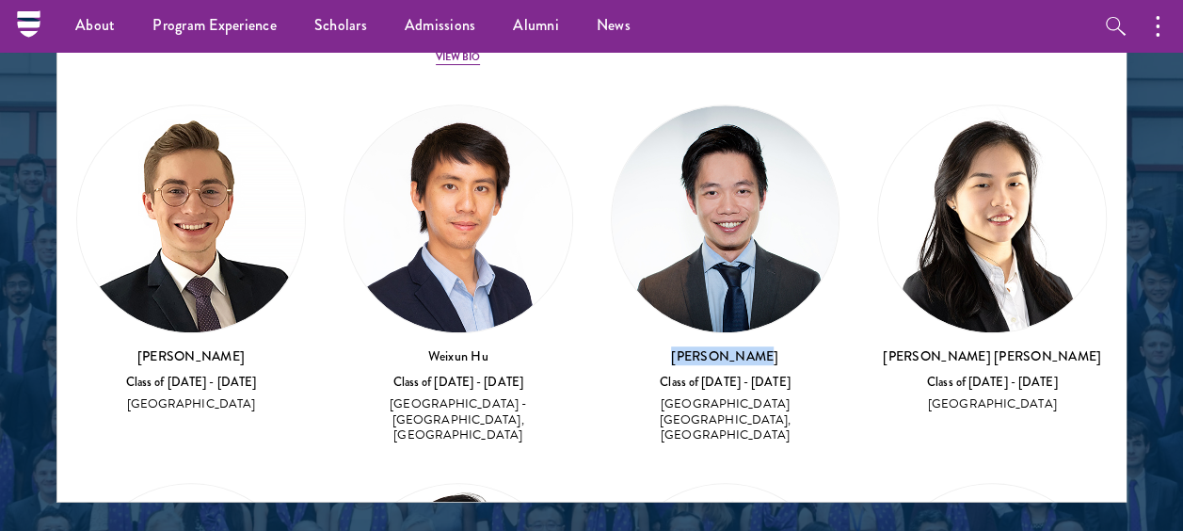
click at [661, 346] on h3 "[PERSON_NAME]" at bounding box center [726, 355] width 230 height 19
drag, startPoint x: 1041, startPoint y: 331, endPoint x: 923, endPoint y: 335, distance: 117.7
click at [923, 346] on h3 "[PERSON_NAME] [PERSON_NAME]" at bounding box center [992, 355] width 230 height 19
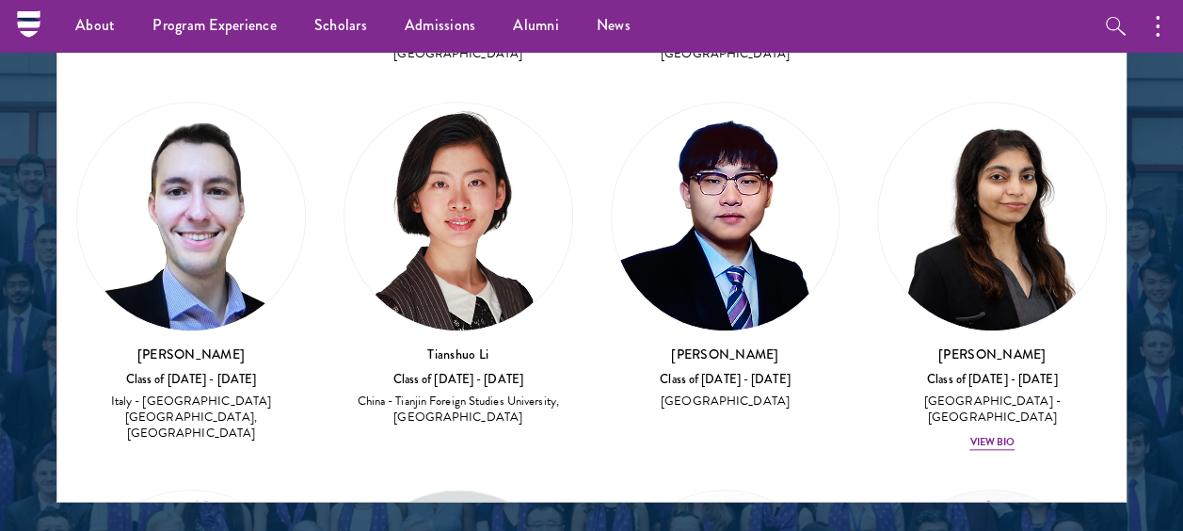
scroll to position [730, 0]
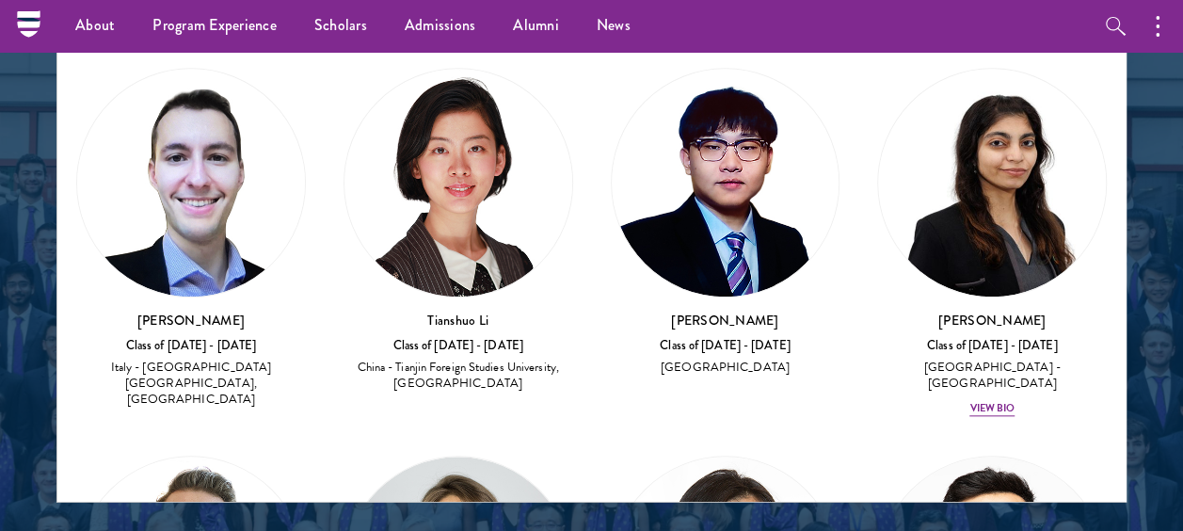
drag, startPoint x: 244, startPoint y: 275, endPoint x: 115, endPoint y: 274, distance: 129.0
click at [115, 312] on h3 "[PERSON_NAME]" at bounding box center [191, 321] width 230 height 19
drag, startPoint x: 516, startPoint y: 279, endPoint x: 407, endPoint y: 275, distance: 109.3
click at [407, 312] on h3 "Tianshuo Li" at bounding box center [459, 321] width 230 height 19
drag, startPoint x: 774, startPoint y: 271, endPoint x: 632, endPoint y: 272, distance: 142.1
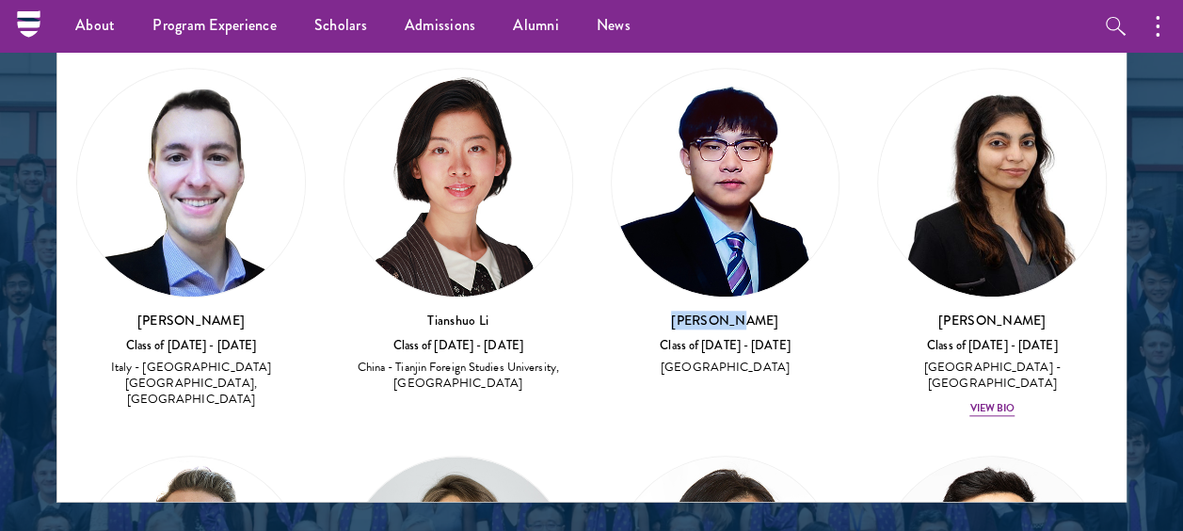
click at [632, 312] on h3 "[PERSON_NAME]" at bounding box center [726, 321] width 230 height 19
click at [1036, 312] on h3 "[PERSON_NAME]" at bounding box center [992, 321] width 230 height 19
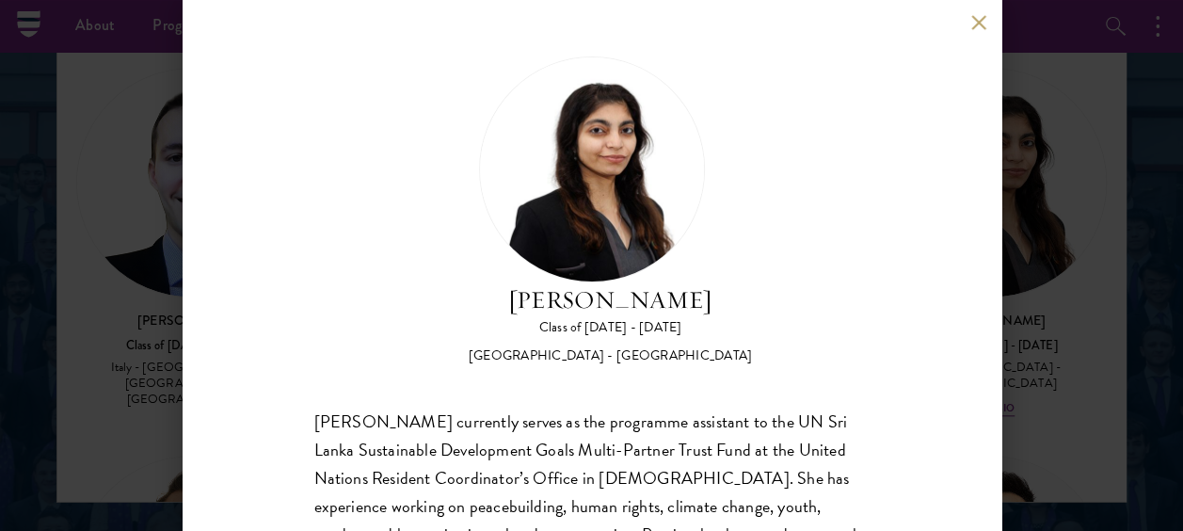
drag, startPoint x: 774, startPoint y: 305, endPoint x: 449, endPoint y: 302, distance: 324.8
click at [449, 302] on div "[PERSON_NAME] Class of [DATE] - [DATE] [GEOGRAPHIC_DATA] - [GEOGRAPHIC_DATA] [G…" at bounding box center [591, 210] width 555 height 309
click at [979, 24] on button at bounding box center [979, 22] width 16 height 16
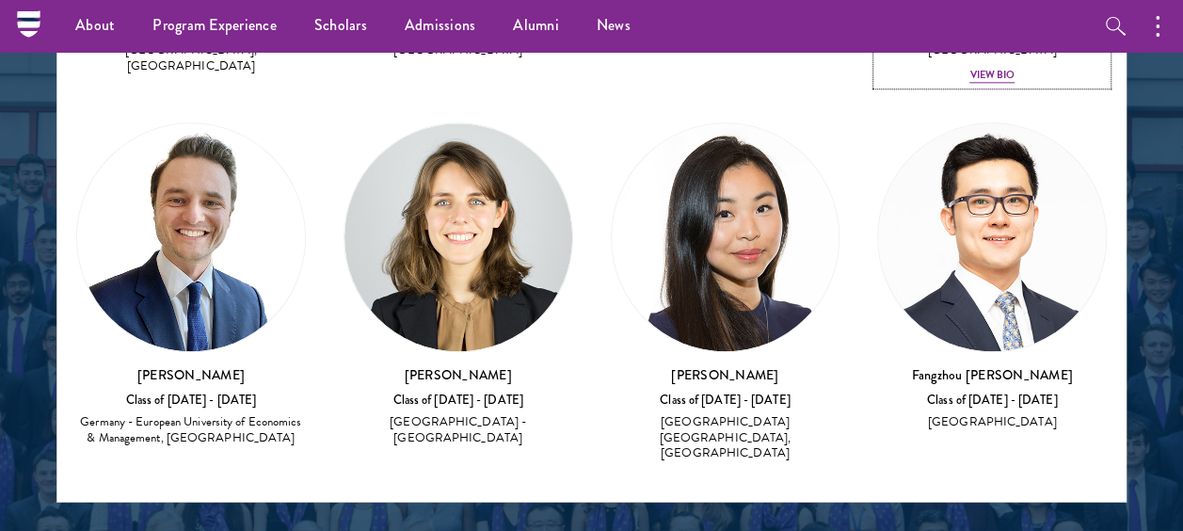
scroll to position [1067, 0]
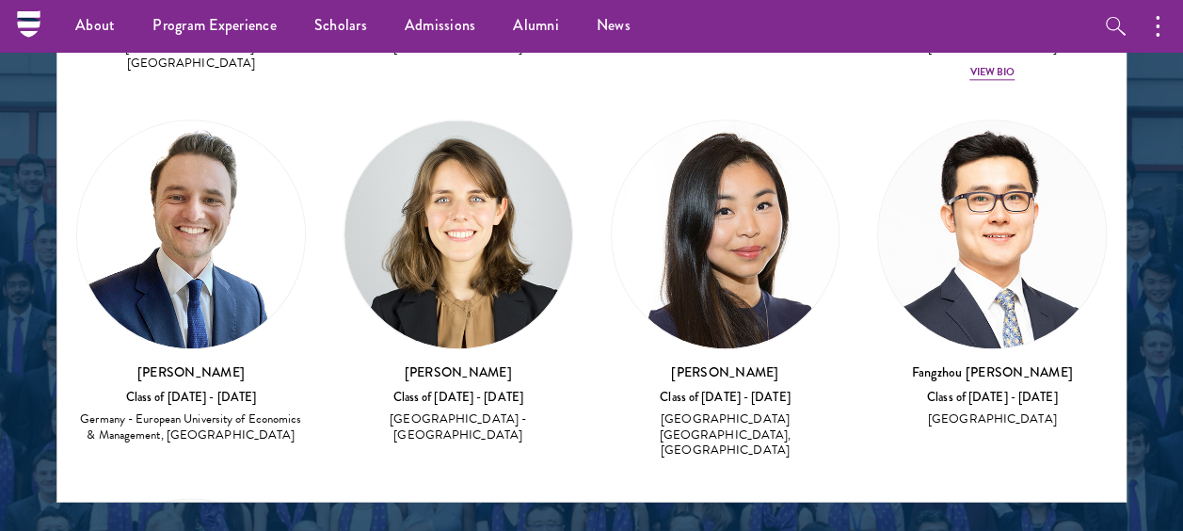
drag, startPoint x: 262, startPoint y: 299, endPoint x: 104, endPoint y: 296, distance: 158.2
click at [104, 296] on div "[PERSON_NAME] Class of [DATE] - [DATE] [GEOGRAPHIC_DATA] - European University …" at bounding box center [191, 283] width 230 height 326
drag, startPoint x: 524, startPoint y: 302, endPoint x: 407, endPoint y: 294, distance: 118.0
click at [407, 294] on div "[PERSON_NAME] Class of [DATE] - [DATE] [GEOGRAPHIC_DATA] - [GEOGRAPHIC_DATA]" at bounding box center [459, 283] width 230 height 326
drag, startPoint x: 757, startPoint y: 309, endPoint x: 650, endPoint y: 320, distance: 107.9
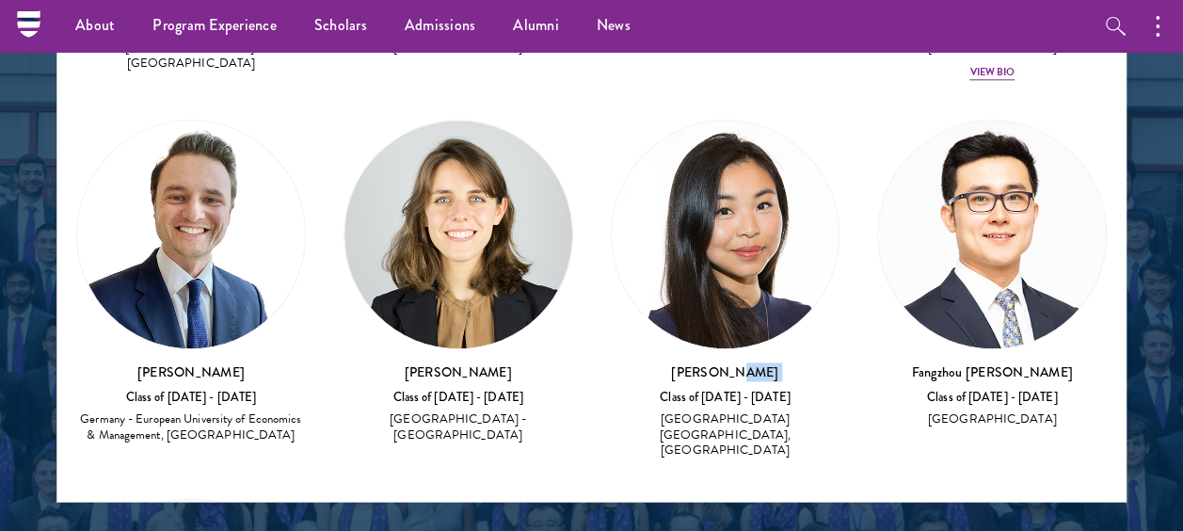
click at [650, 363] on div "[PERSON_NAME] Class of [DATE] - [DATE] [GEOGRAPHIC_DATA] - [GEOGRAPHIC_DATA] [G…" at bounding box center [726, 412] width 230 height 99
click at [755, 363] on h3 "[PERSON_NAME]" at bounding box center [726, 372] width 230 height 19
drag, startPoint x: 755, startPoint y: 308, endPoint x: 676, endPoint y: 306, distance: 79.1
click at [676, 363] on h3 "[PERSON_NAME]" at bounding box center [726, 372] width 230 height 19
drag, startPoint x: 1035, startPoint y: 311, endPoint x: 903, endPoint y: 313, distance: 132.8
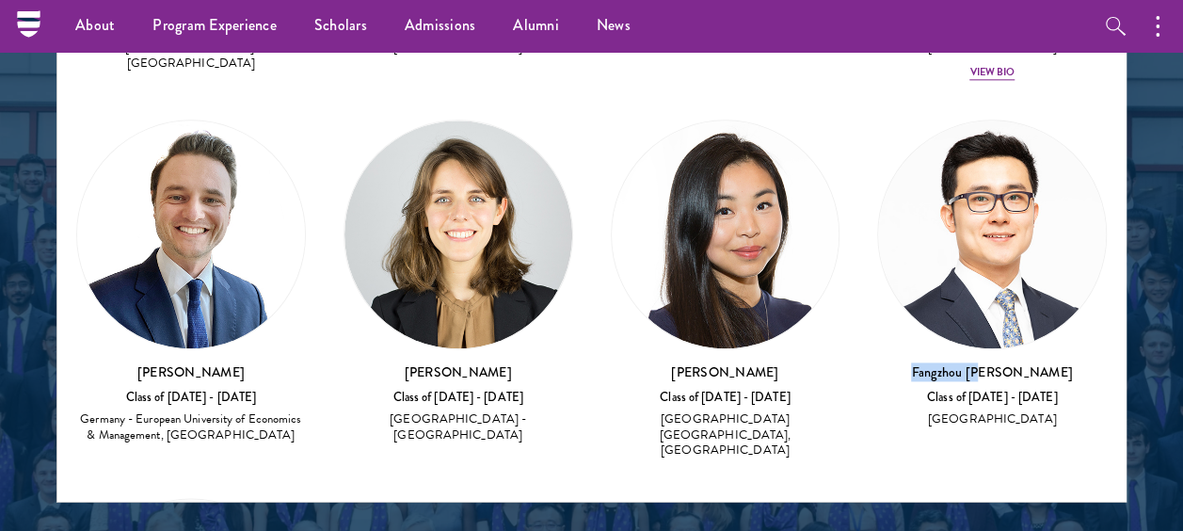
click at [903, 363] on h3 "Fangzhou [PERSON_NAME]" at bounding box center [992, 372] width 230 height 19
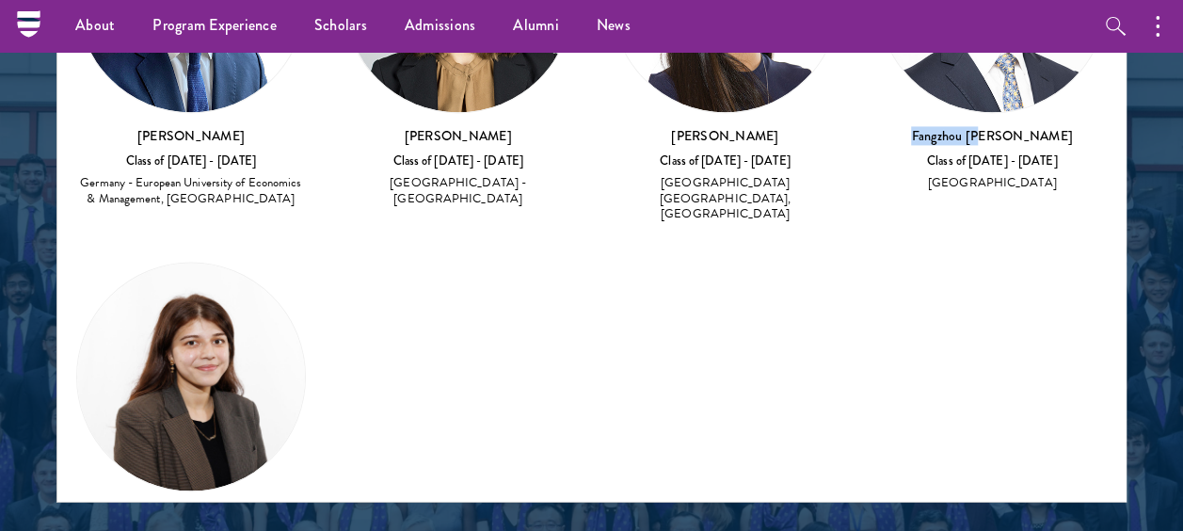
scroll to position [1330, 0]
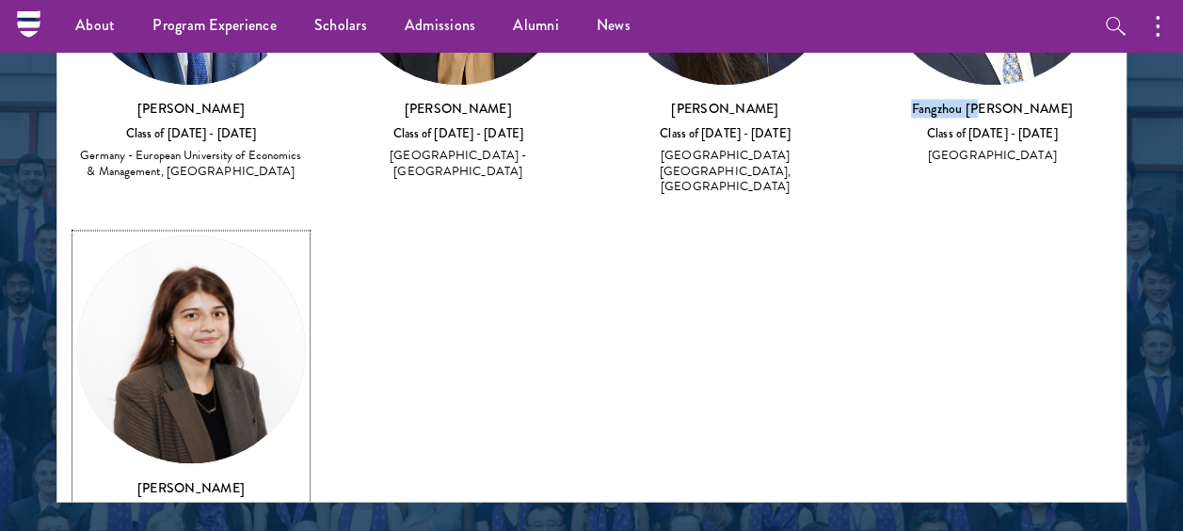
click at [217, 478] on h3 "[PERSON_NAME]" at bounding box center [191, 487] width 230 height 19
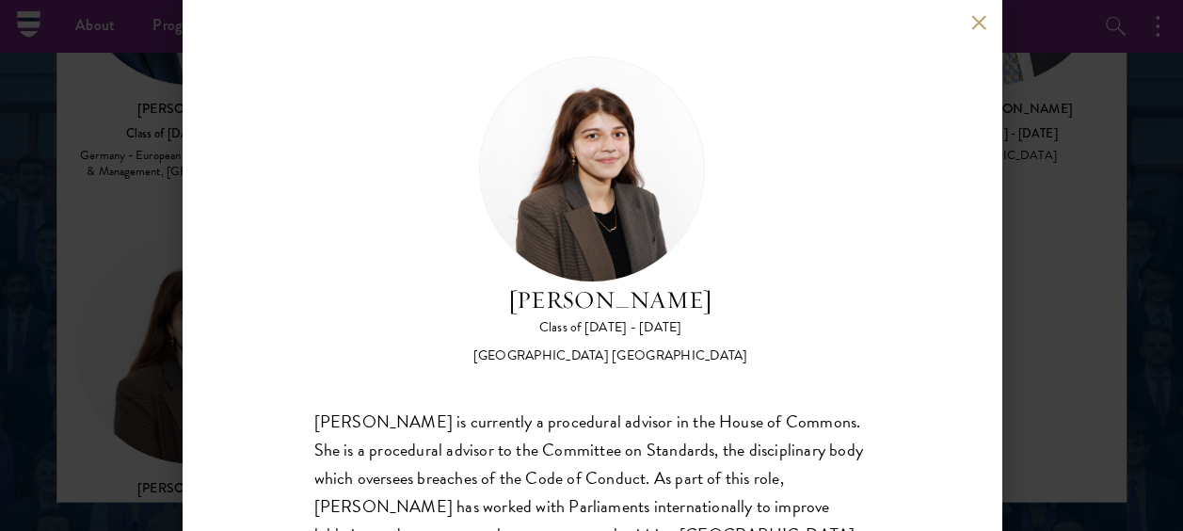
click at [390, 431] on div "[PERSON_NAME] is currently a procedural advisor in the House of Commons. She is…" at bounding box center [591, 535] width 555 height 254
drag, startPoint x: 374, startPoint y: 422, endPoint x: 289, endPoint y: 416, distance: 84.9
click at [289, 416] on div "[PERSON_NAME] Class of [DATE] - [DATE] [GEOGRAPHIC_DATA] - [GEOGRAPHIC_DATA] [G…" at bounding box center [592, 265] width 819 height 531
